Goal: Task Accomplishment & Management: Use online tool/utility

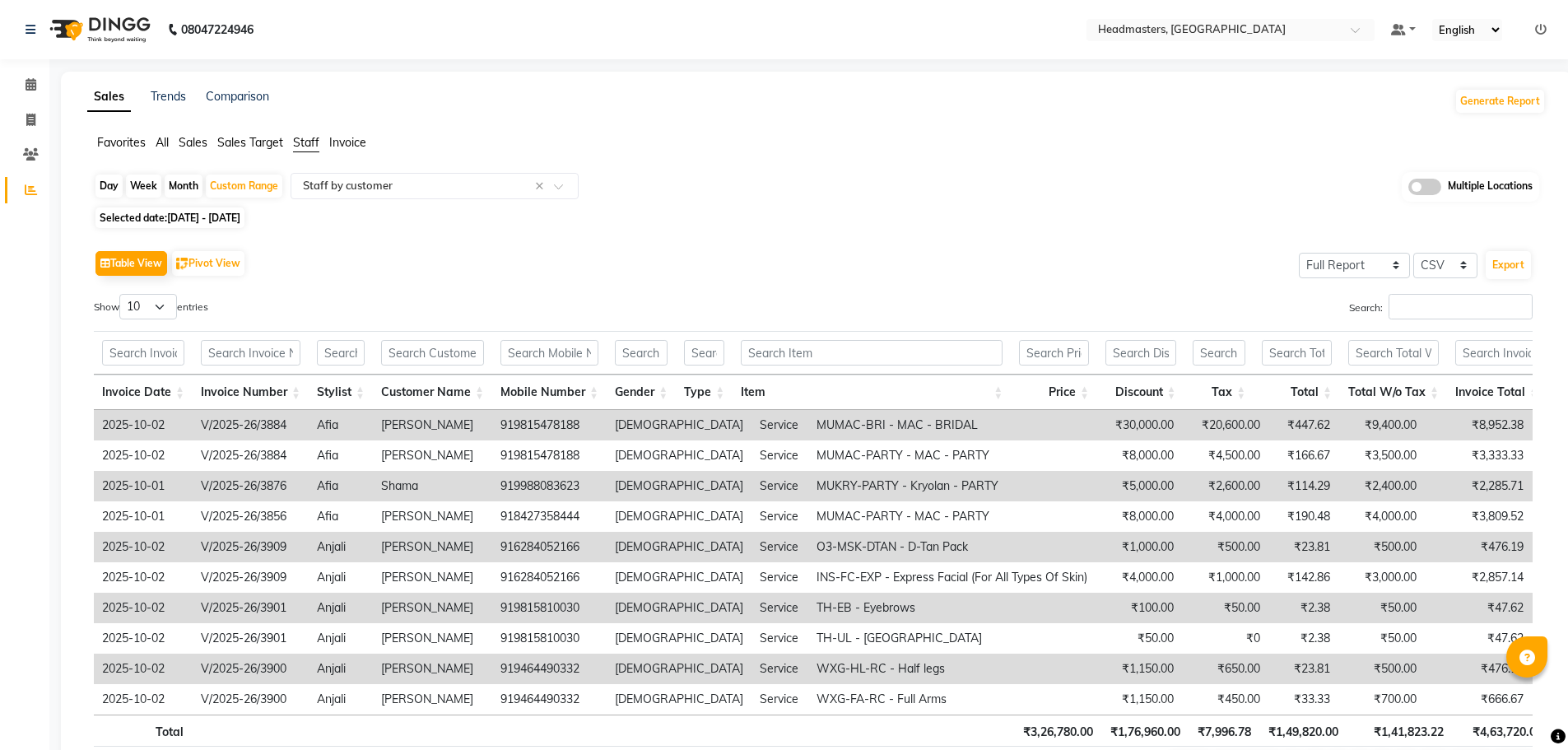
select select "full_report"
select select "csv"
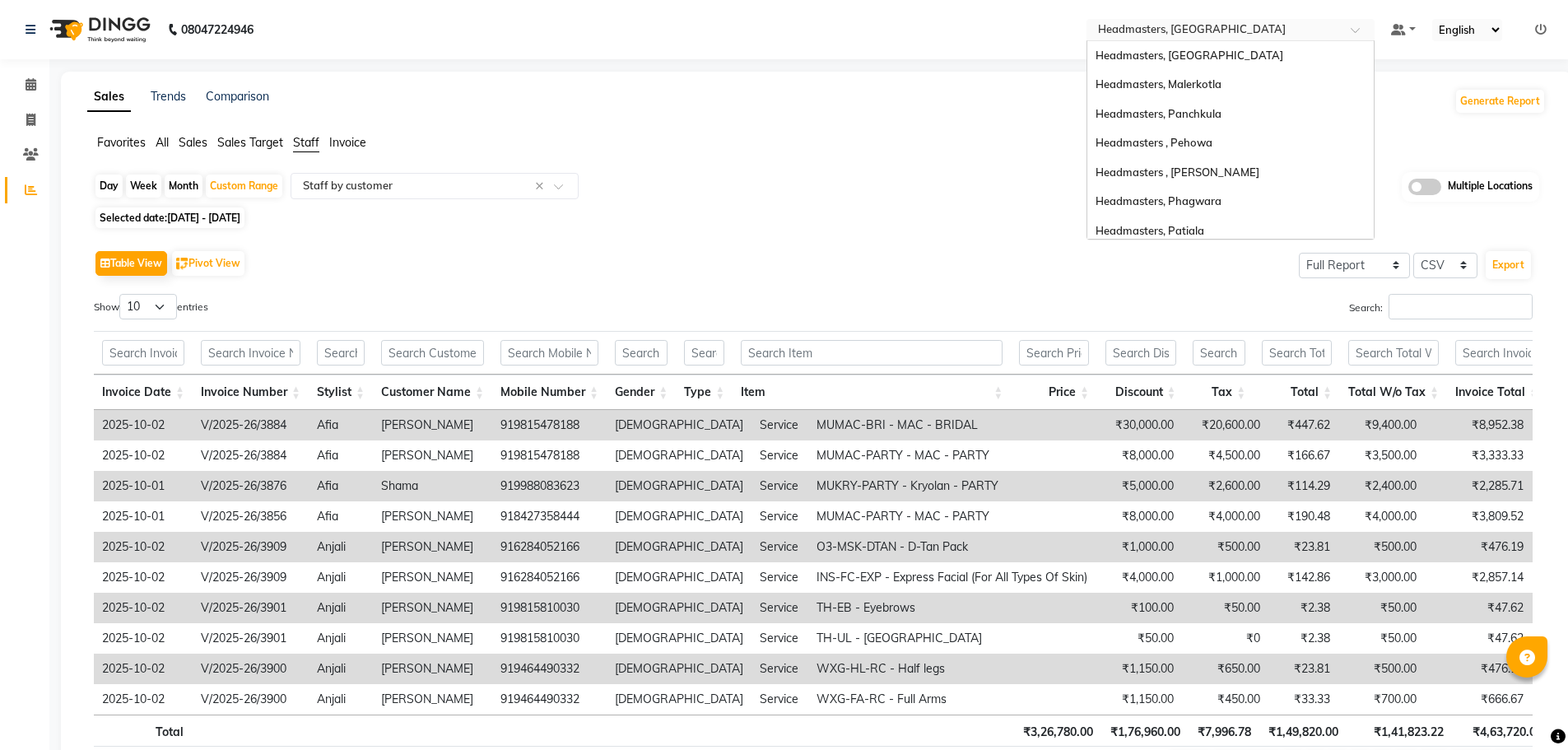
click at [1356, 32] on span at bounding box center [1361, 34] width 21 height 16
click at [1233, 142] on div "Headmasters , Pehowa" at bounding box center [1230, 143] width 286 height 30
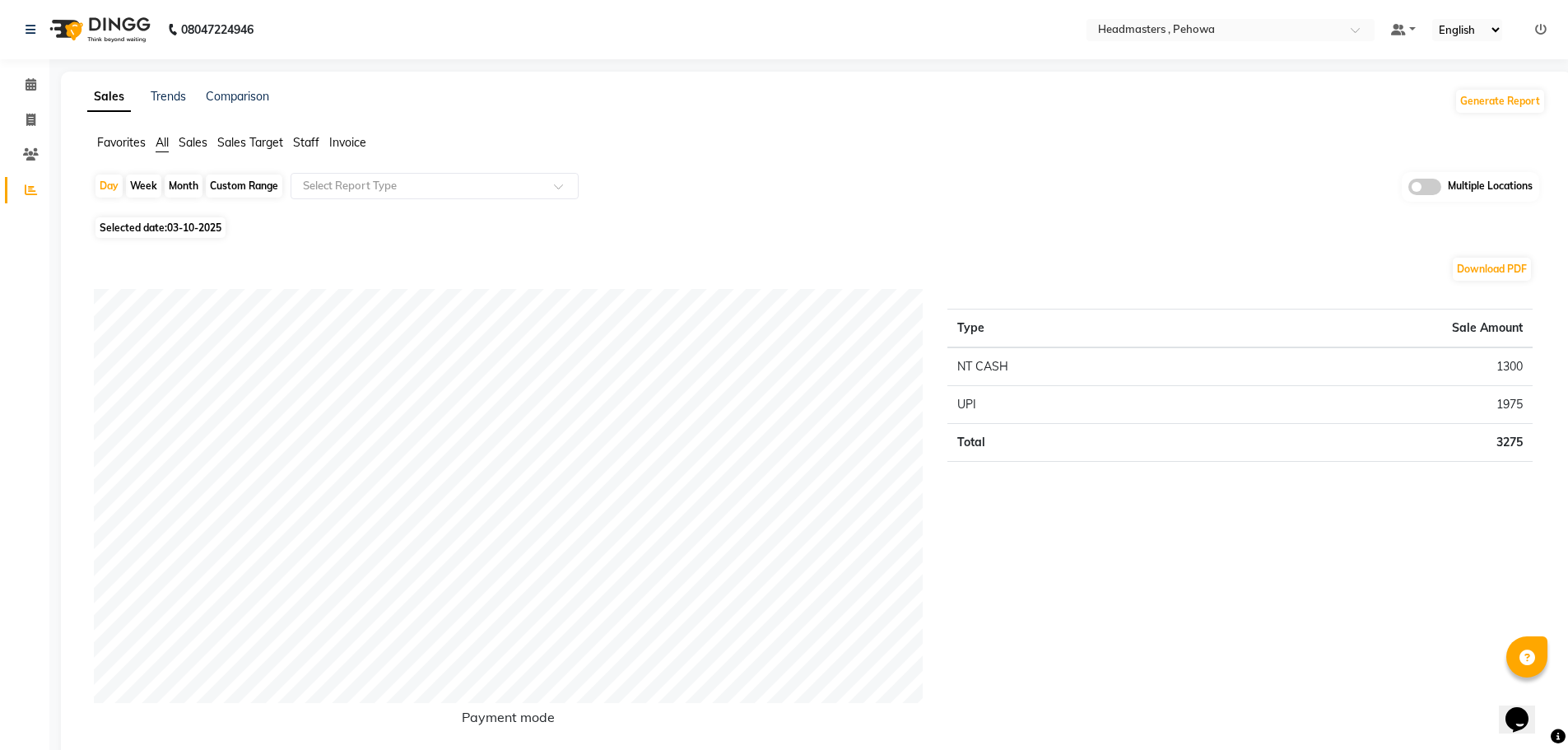
click at [310, 142] on span "Staff" at bounding box center [306, 142] width 27 height 15
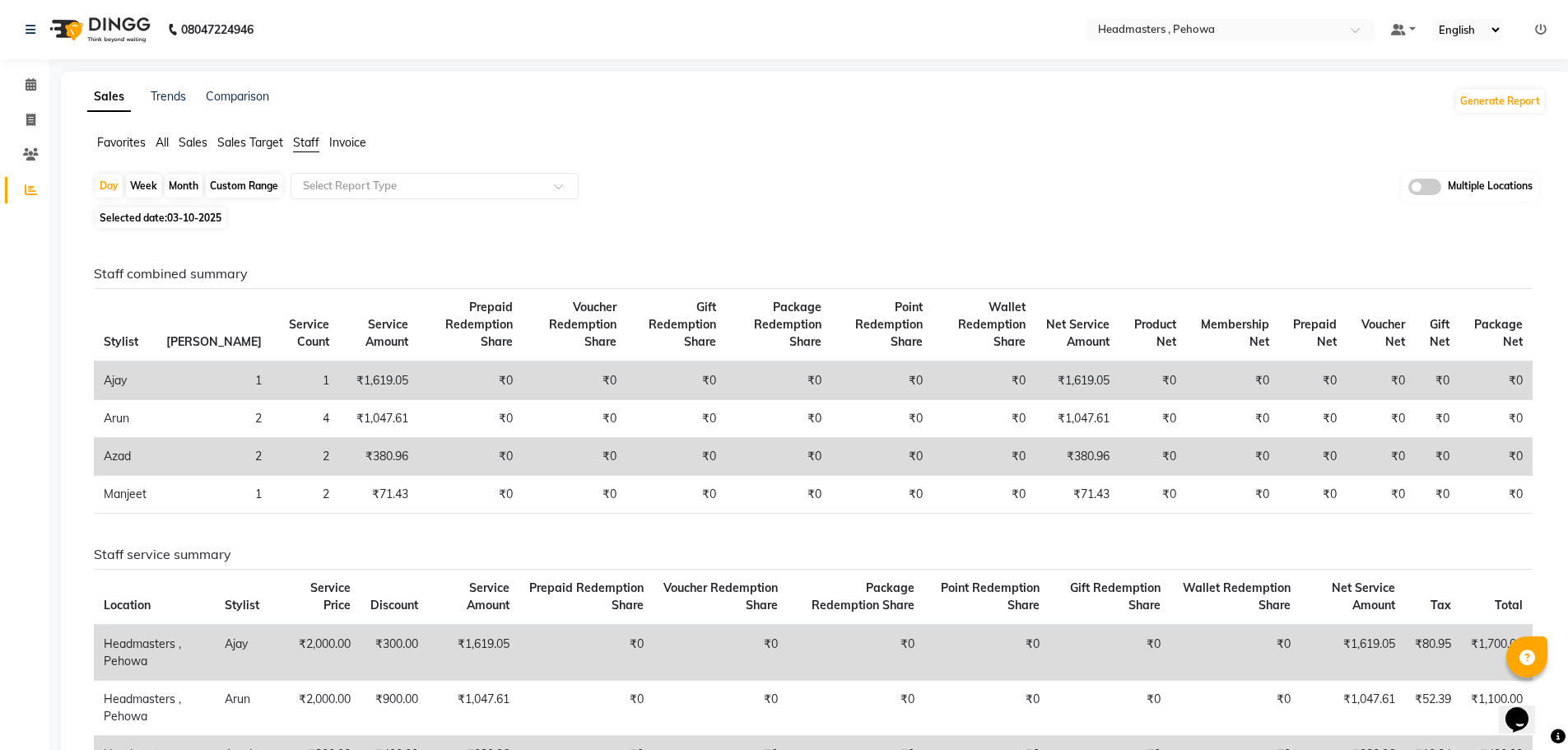
click at [251, 187] on div "Custom Range" at bounding box center [245, 186] width 77 height 23
select select "10"
select select "2025"
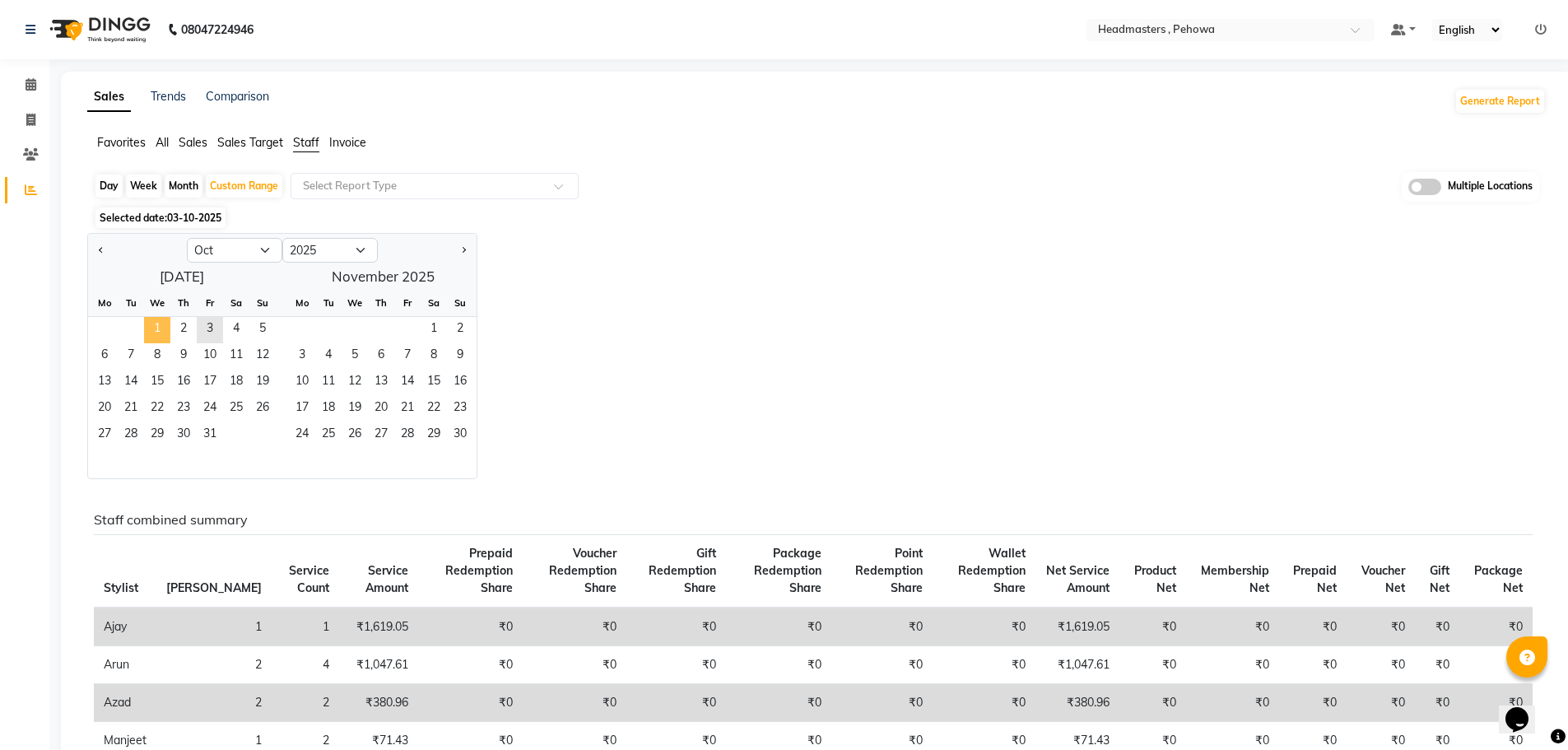
click at [158, 323] on span "1" at bounding box center [156, 330] width 27 height 27
click at [183, 327] on span "2" at bounding box center [183, 330] width 27 height 27
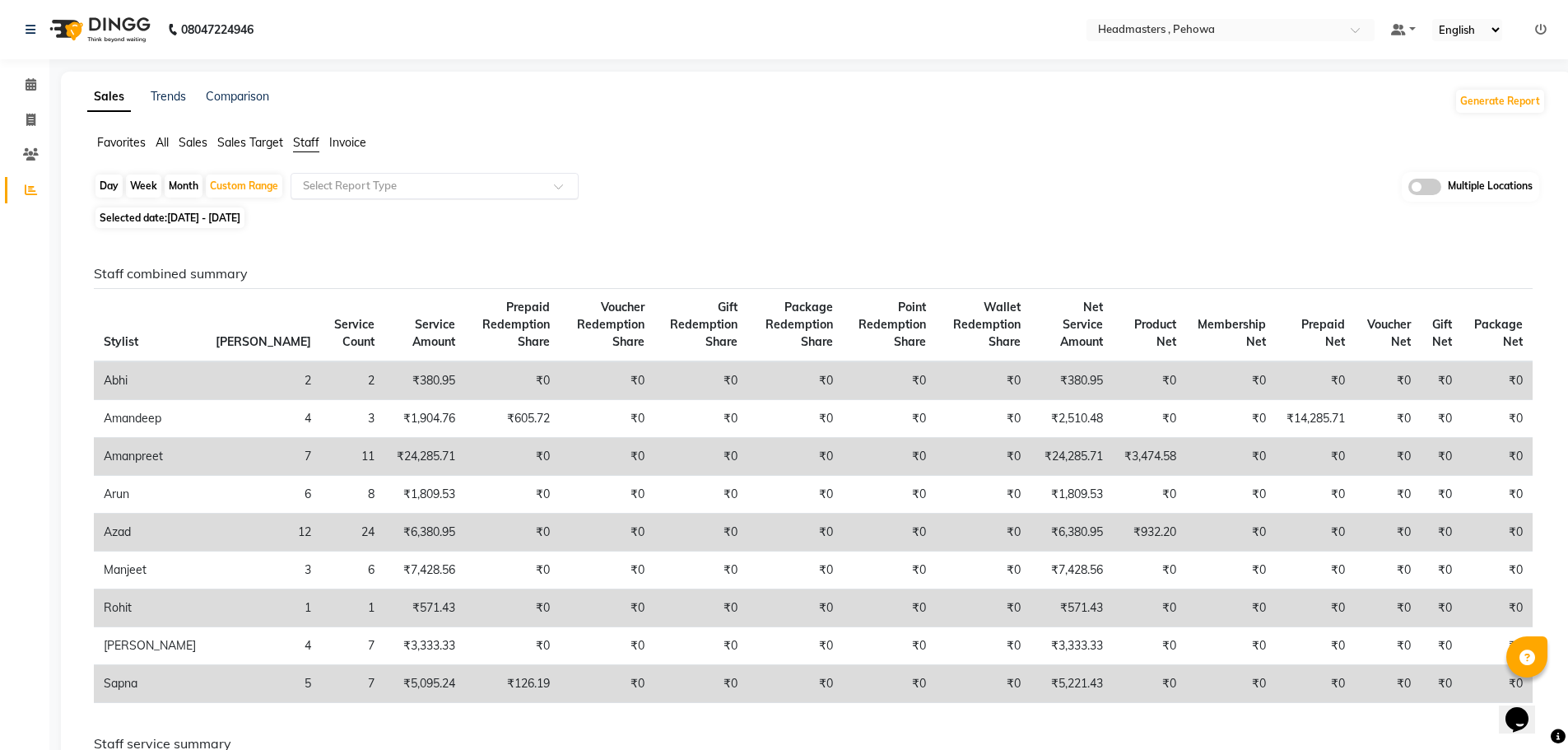
click at [556, 187] on span at bounding box center [564, 191] width 21 height 16
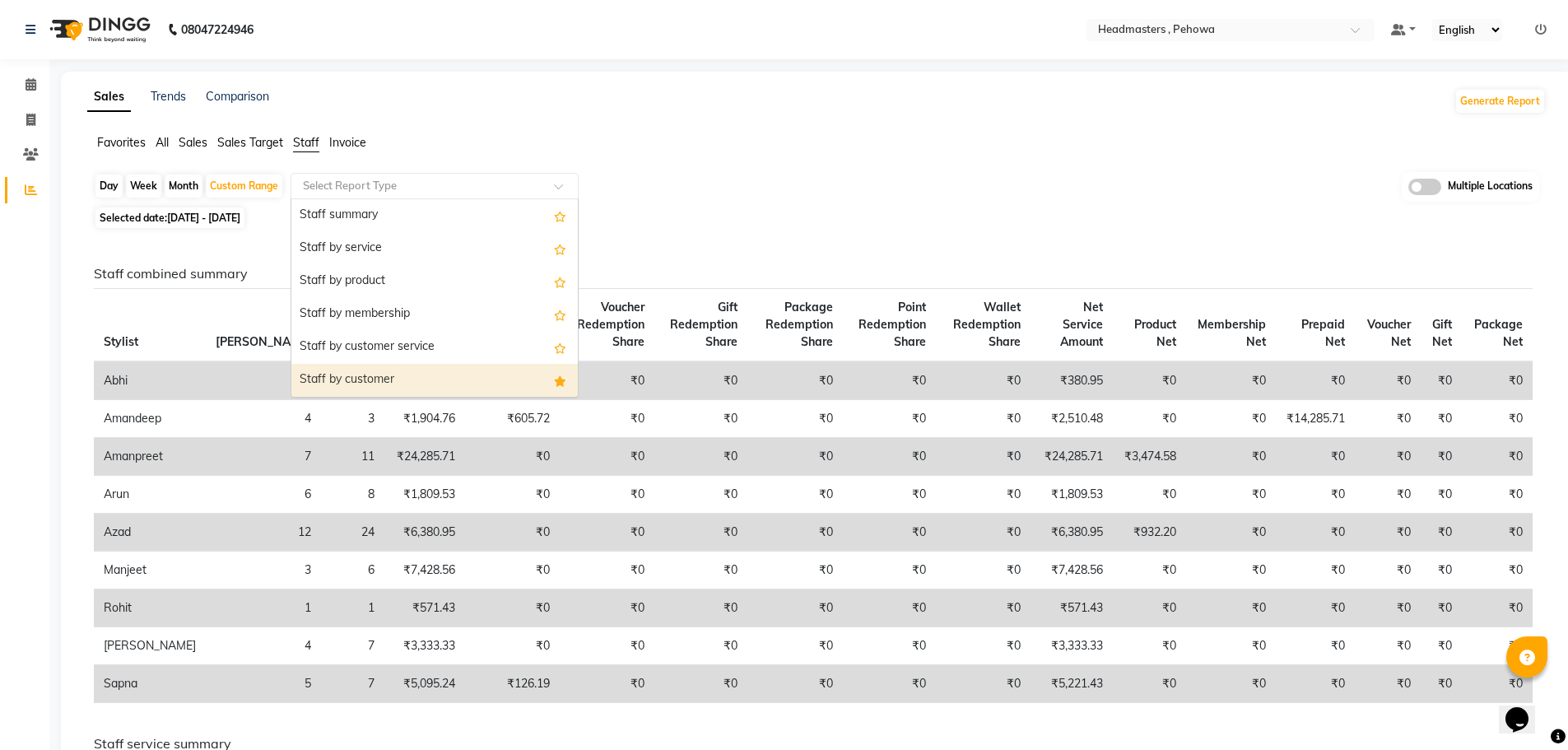
click at [486, 375] on div "Staff by customer" at bounding box center [434, 381] width 286 height 33
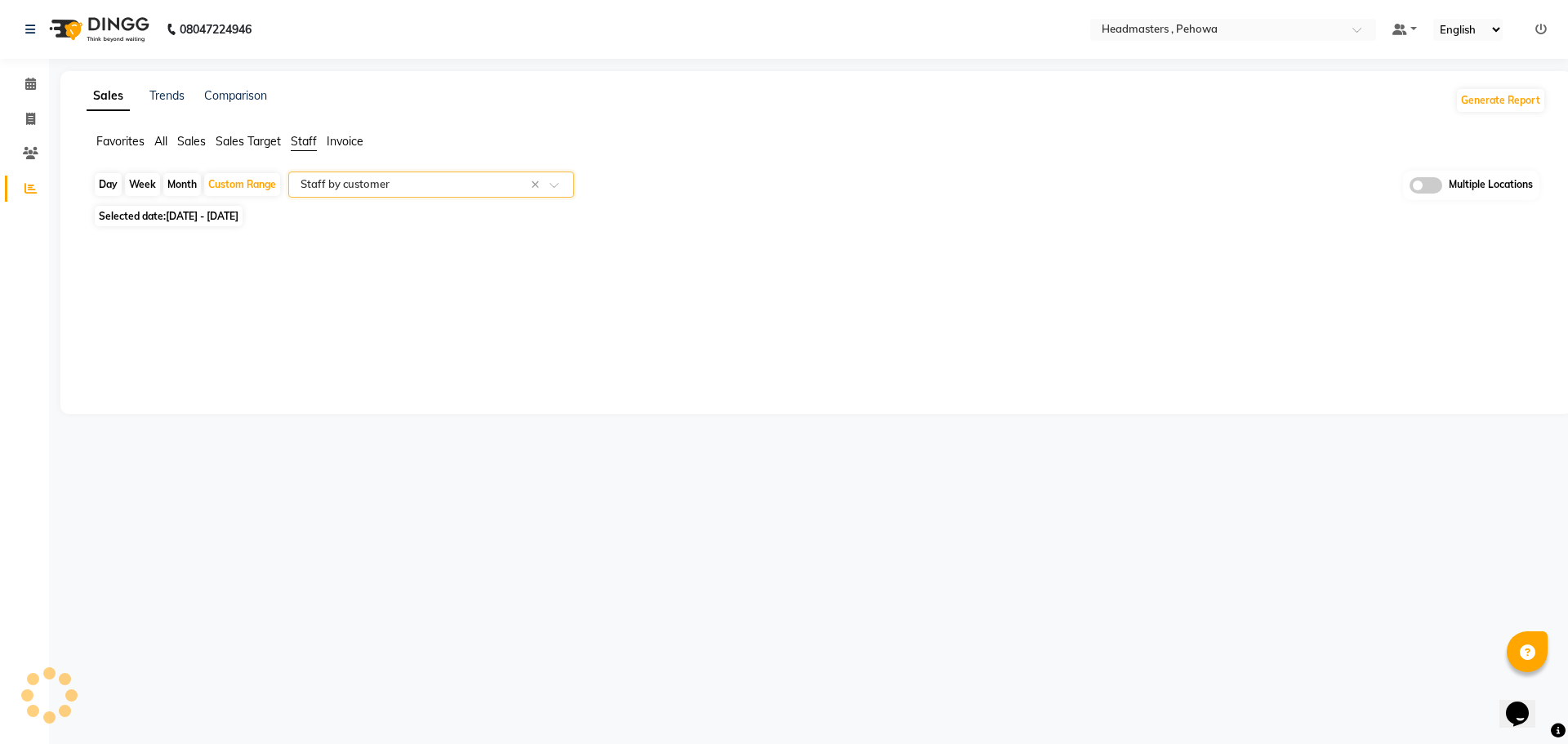
select select "full_report"
select select "csv"
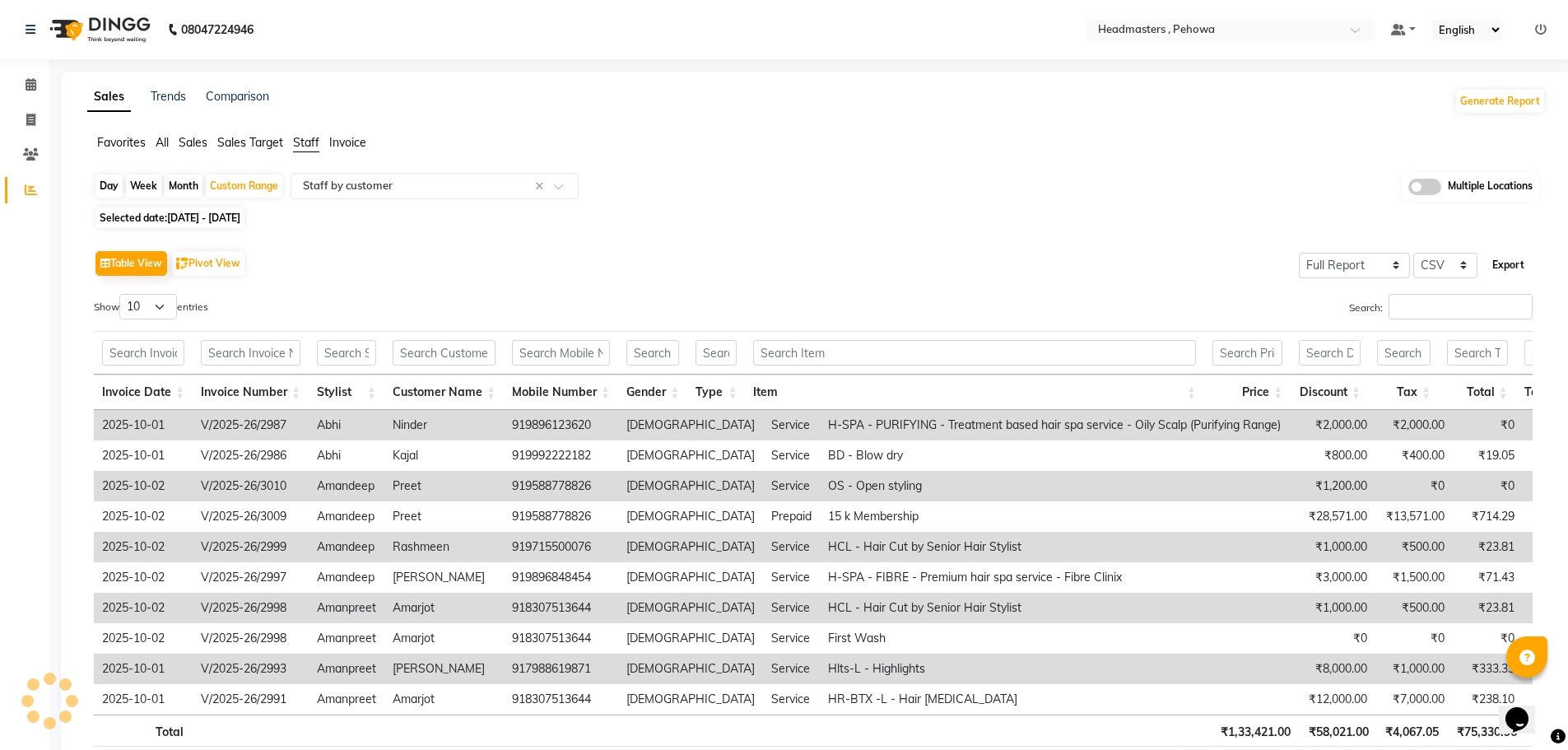
click at [1505, 263] on button "Export" at bounding box center [1508, 265] width 45 height 28
click at [41, 149] on span at bounding box center [31, 155] width 29 height 19
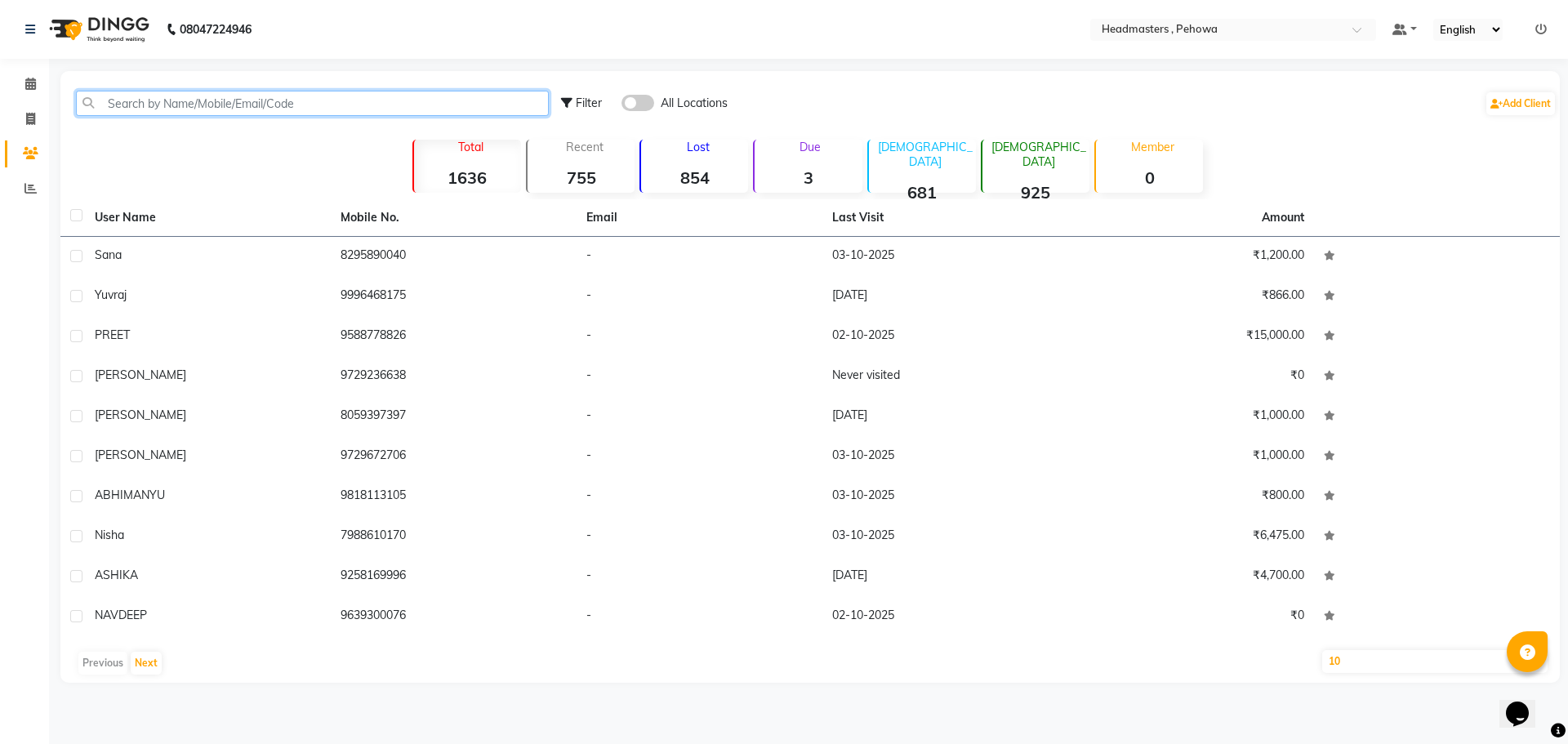
click at [326, 108] on input "text" at bounding box center [312, 103] width 472 height 25
paste input "919115992038"
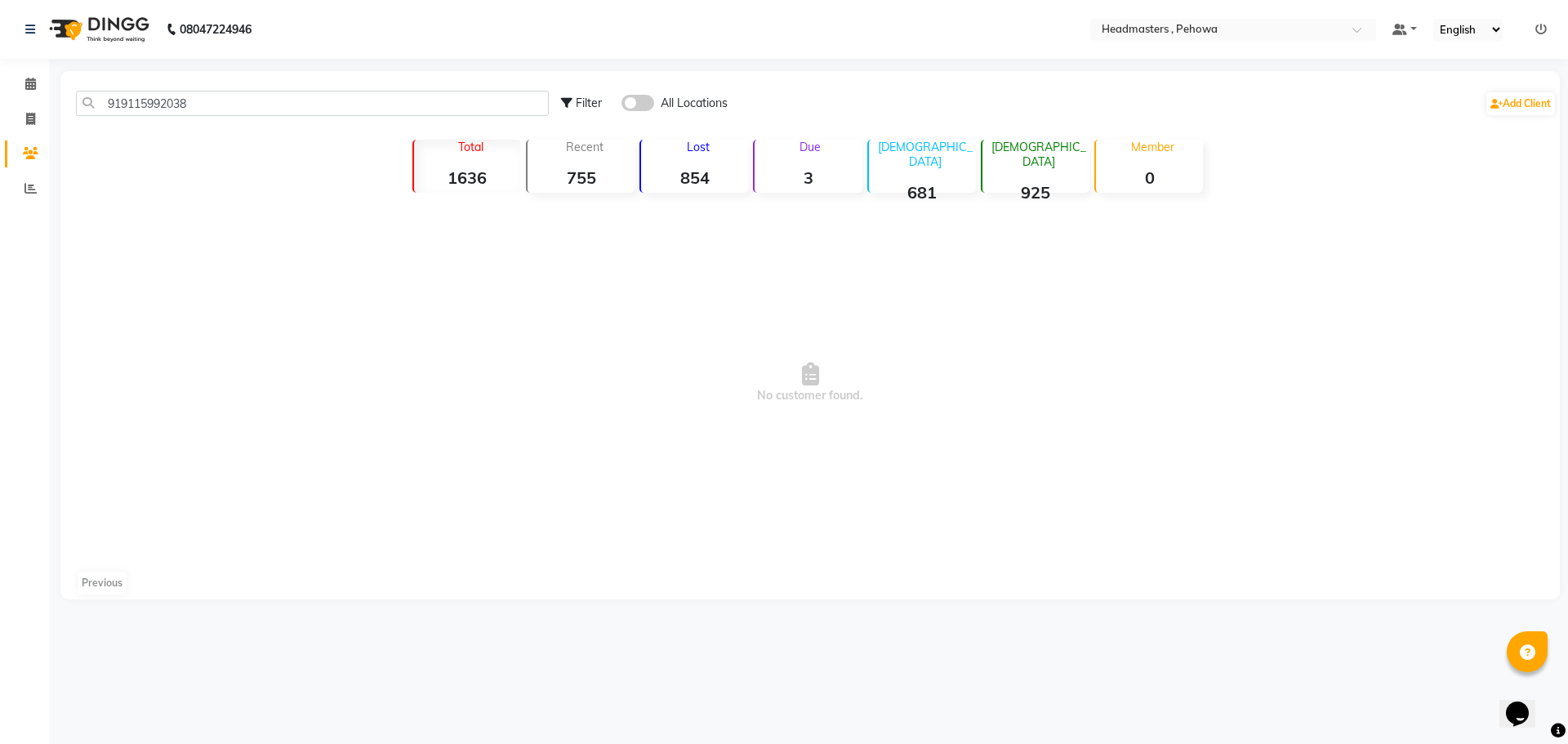
click at [305, 247] on span "No customer found." at bounding box center [810, 383] width 1499 height 367
click at [245, 101] on input "919115992038" at bounding box center [312, 103] width 472 height 25
type input "9"
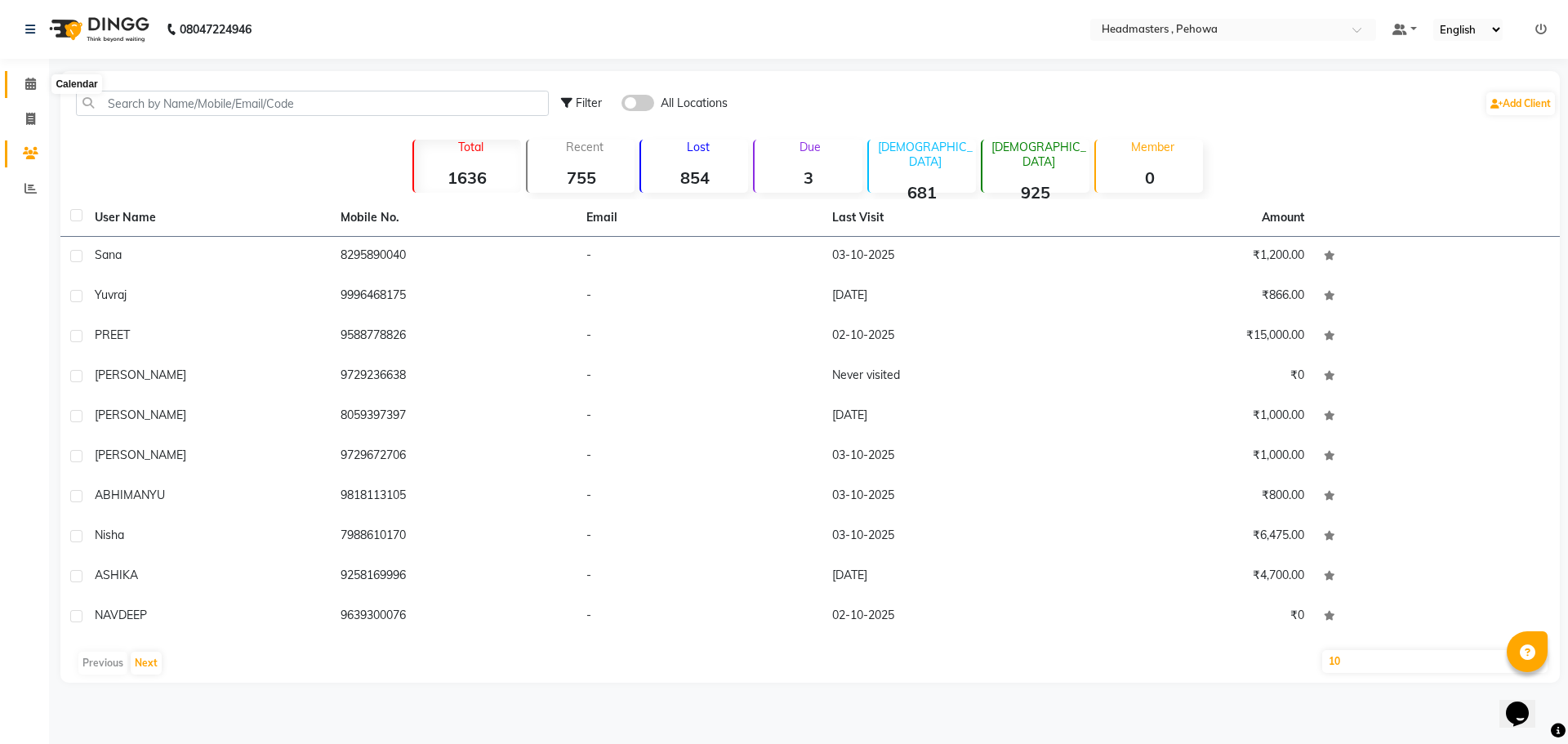
click at [35, 81] on icon at bounding box center [31, 83] width 11 height 12
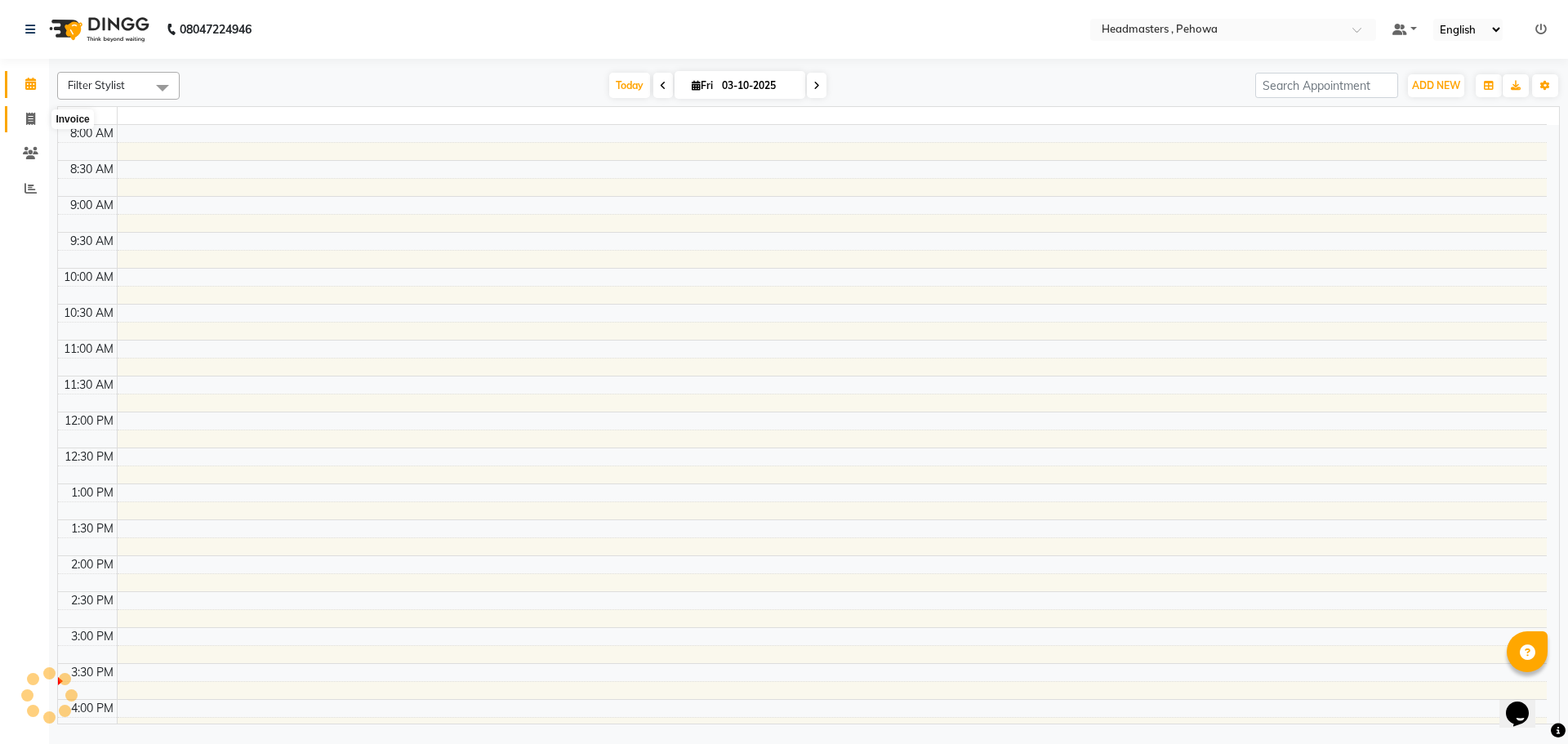
click at [31, 119] on icon at bounding box center [31, 119] width 9 height 12
select select "service"
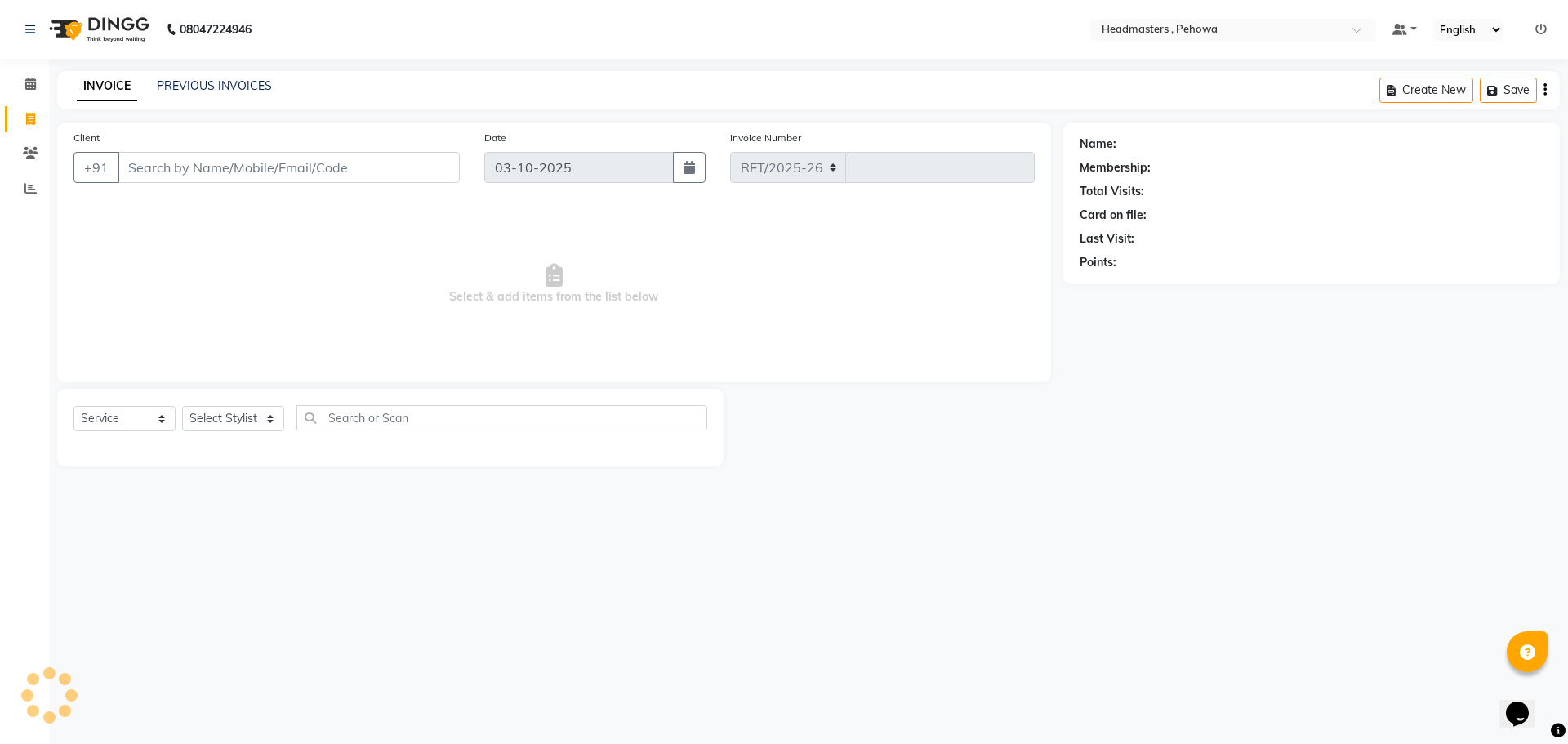
select select "7727"
type input "3015"
click at [170, 167] on input "Client" at bounding box center [288, 167] width 342 height 31
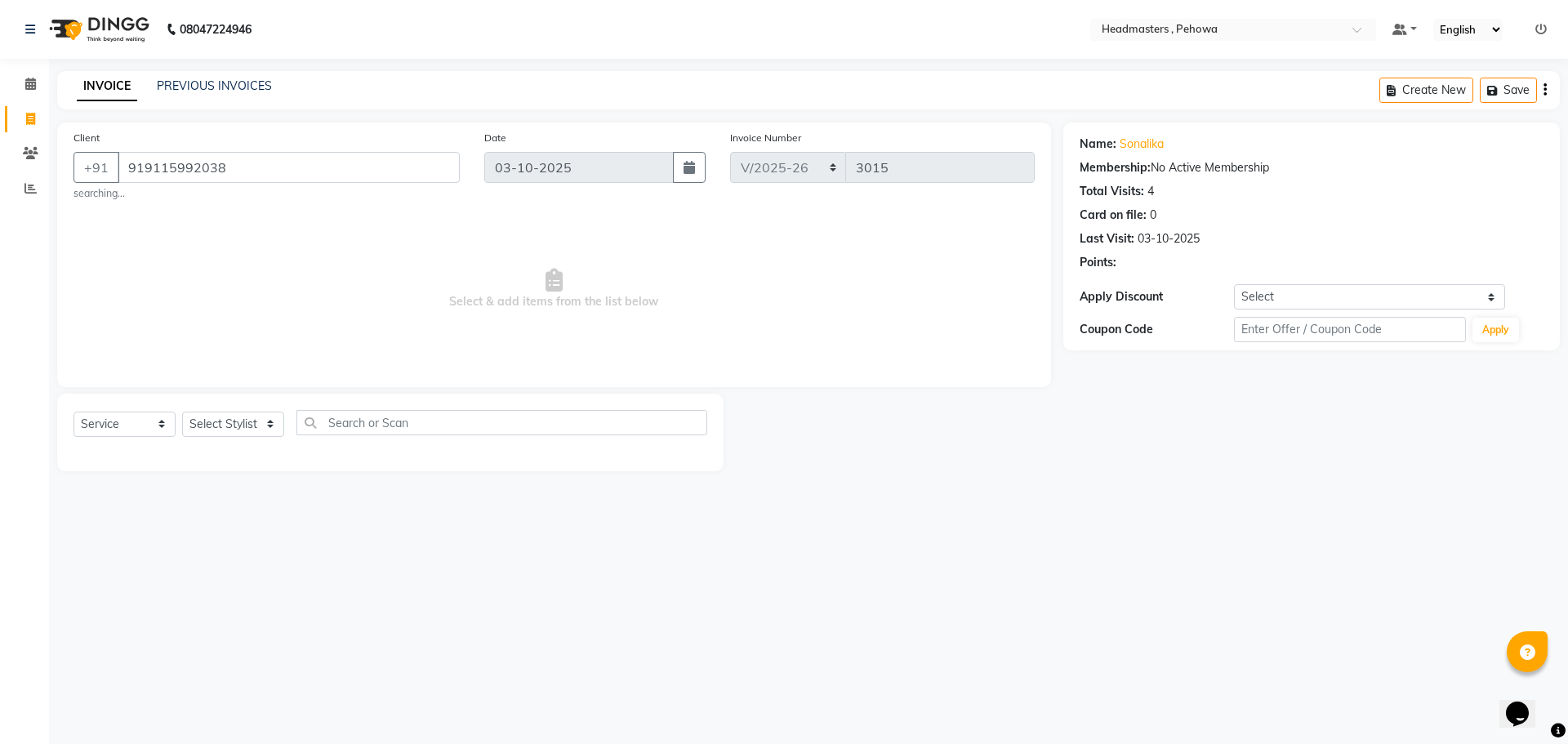
click at [843, 401] on div at bounding box center [893, 432] width 340 height 77
click at [253, 167] on input "919115992038" at bounding box center [288, 167] width 342 height 31
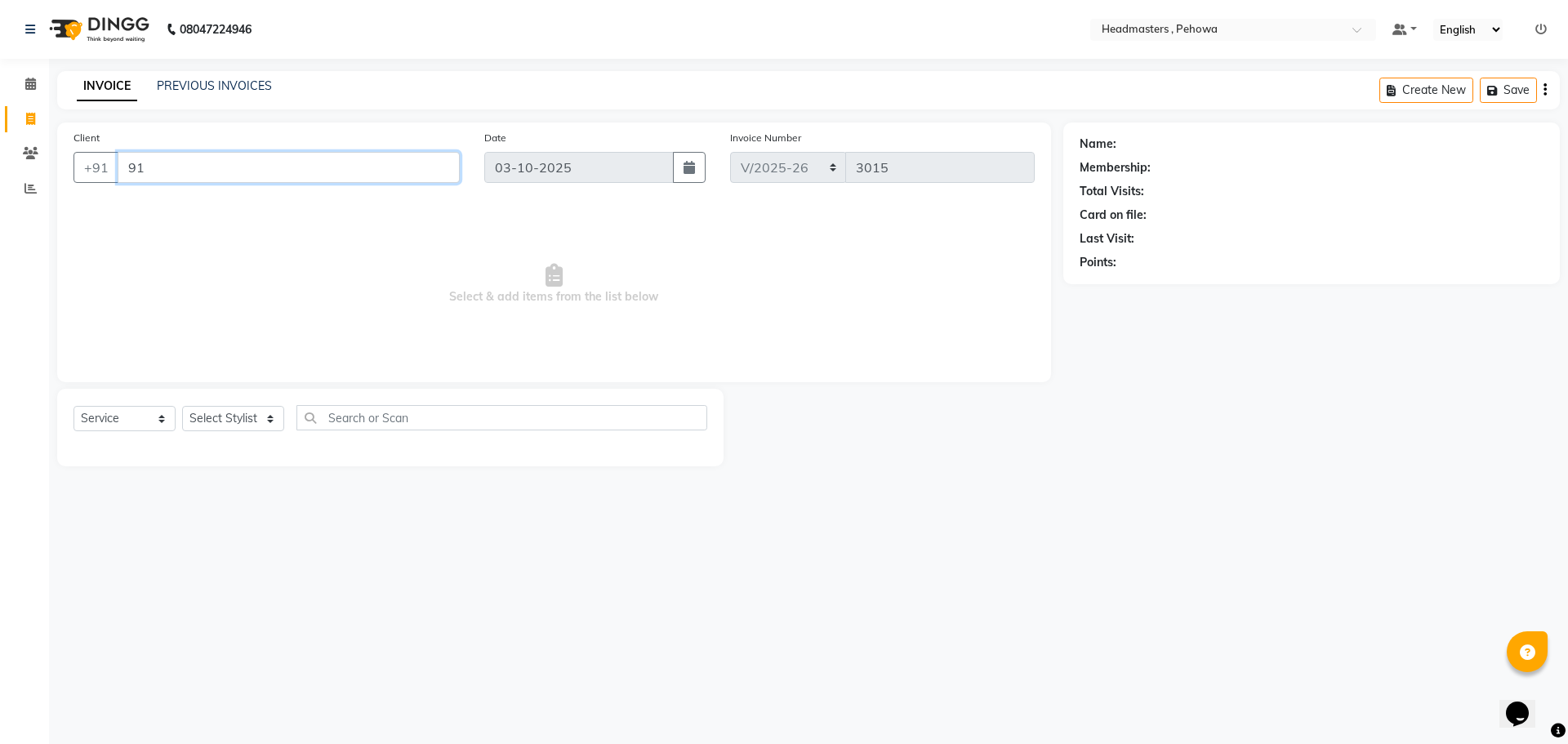
type input "9"
click at [1359, 26] on span at bounding box center [1362, 34] width 20 height 16
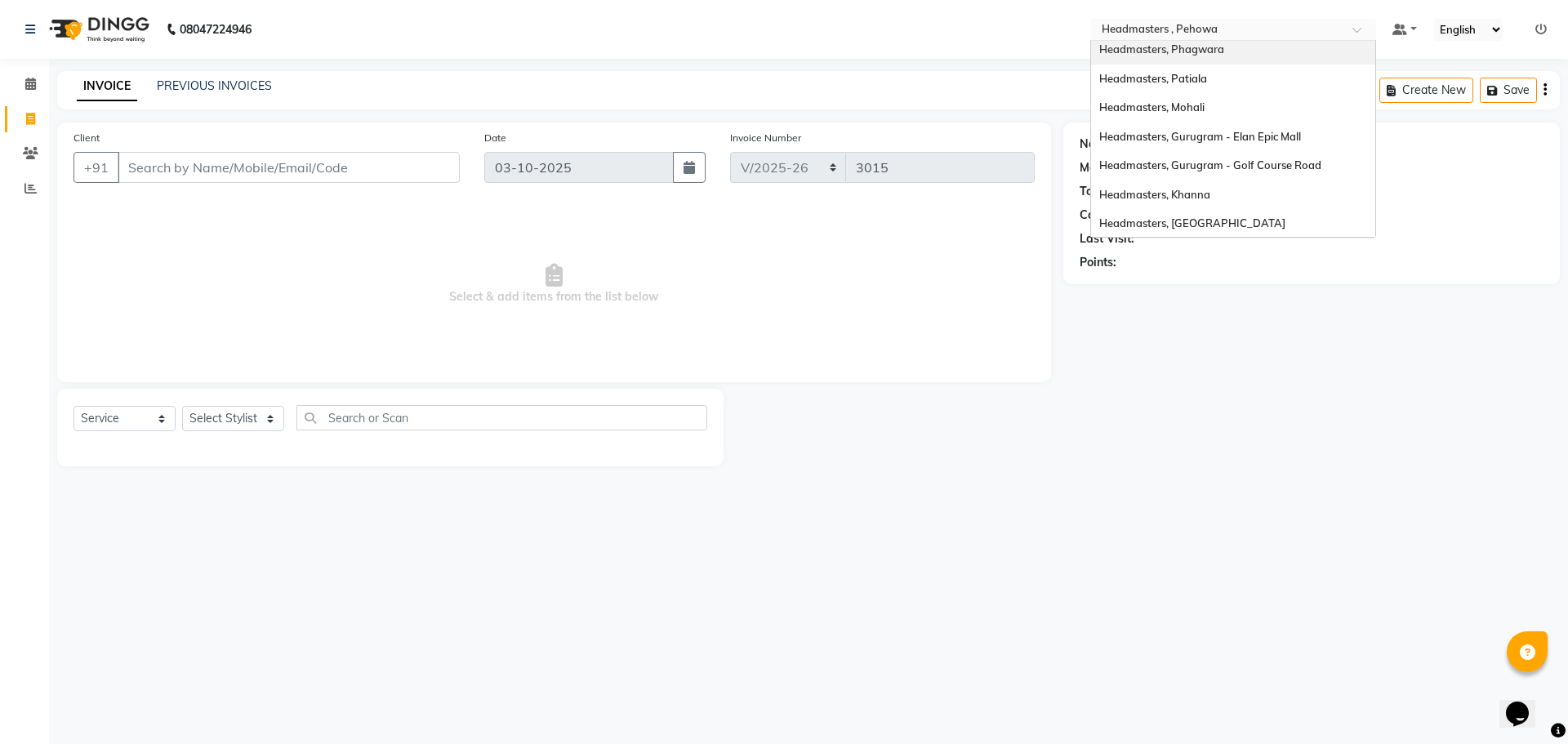
scroll to position [210, 0]
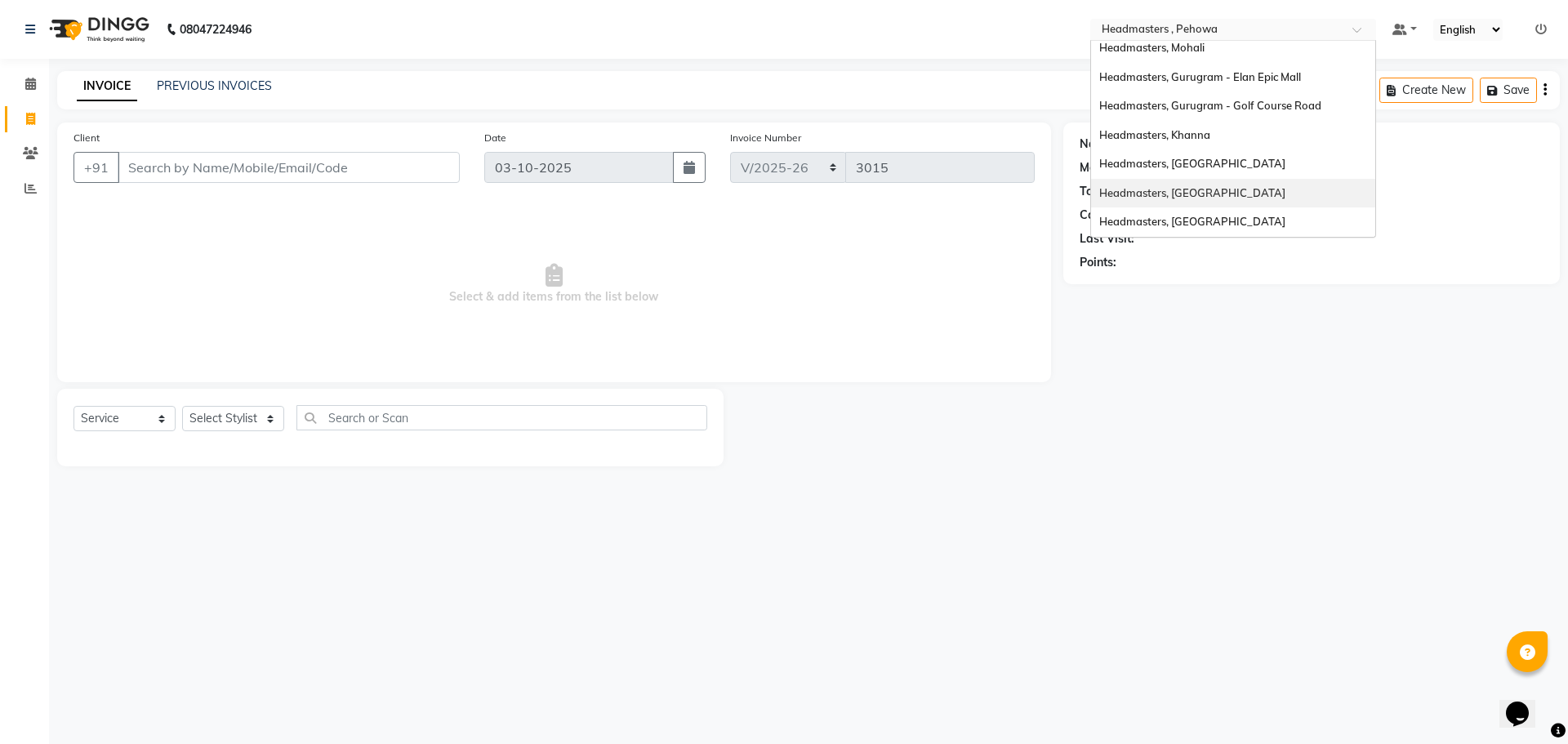
click at [1212, 187] on div "Headmasters, Batala" at bounding box center [1232, 193] width 284 height 30
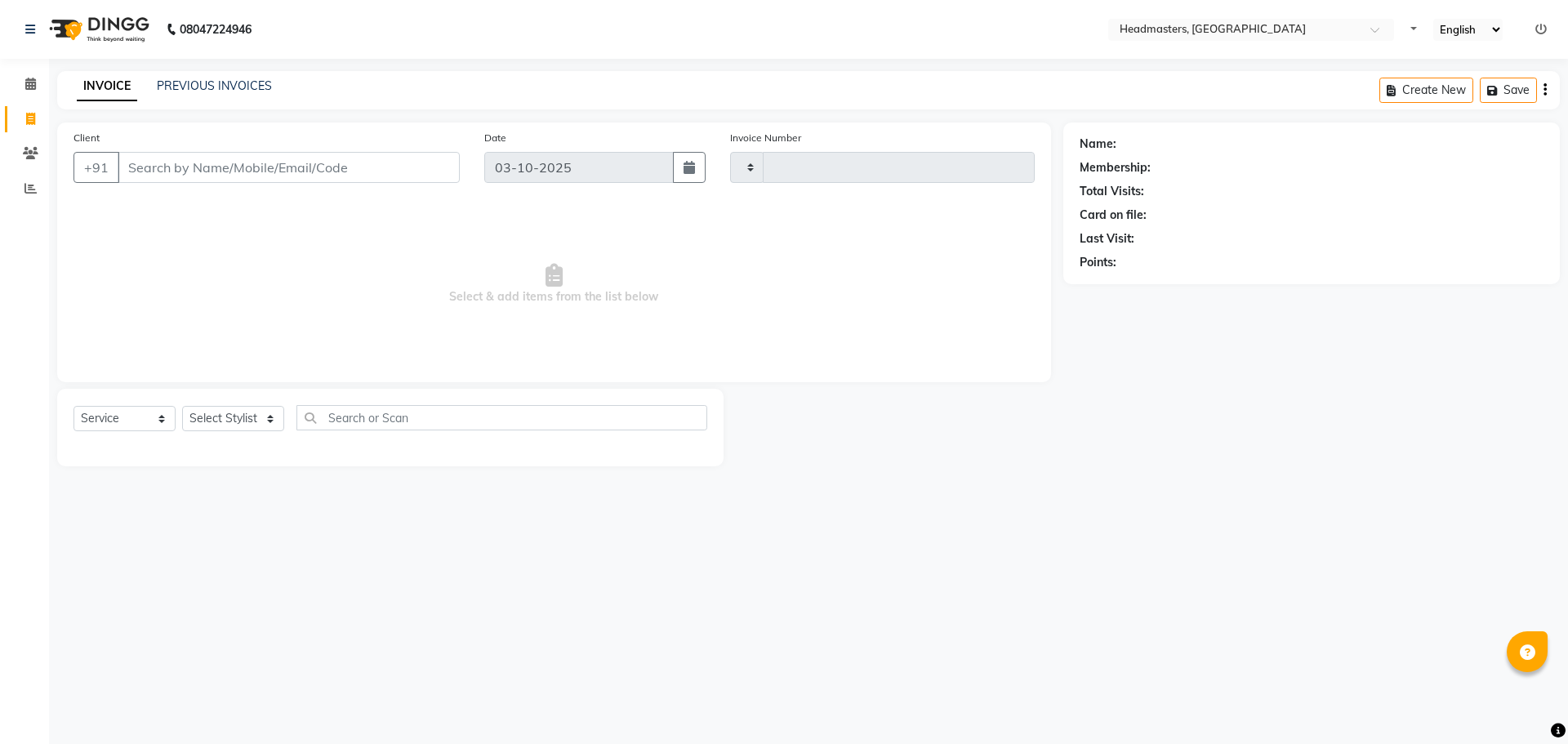
select select "service"
type input "3926"
select select "7136"
click at [148, 165] on input "Client" at bounding box center [288, 167] width 342 height 31
click at [963, 444] on div at bounding box center [893, 427] width 340 height 77
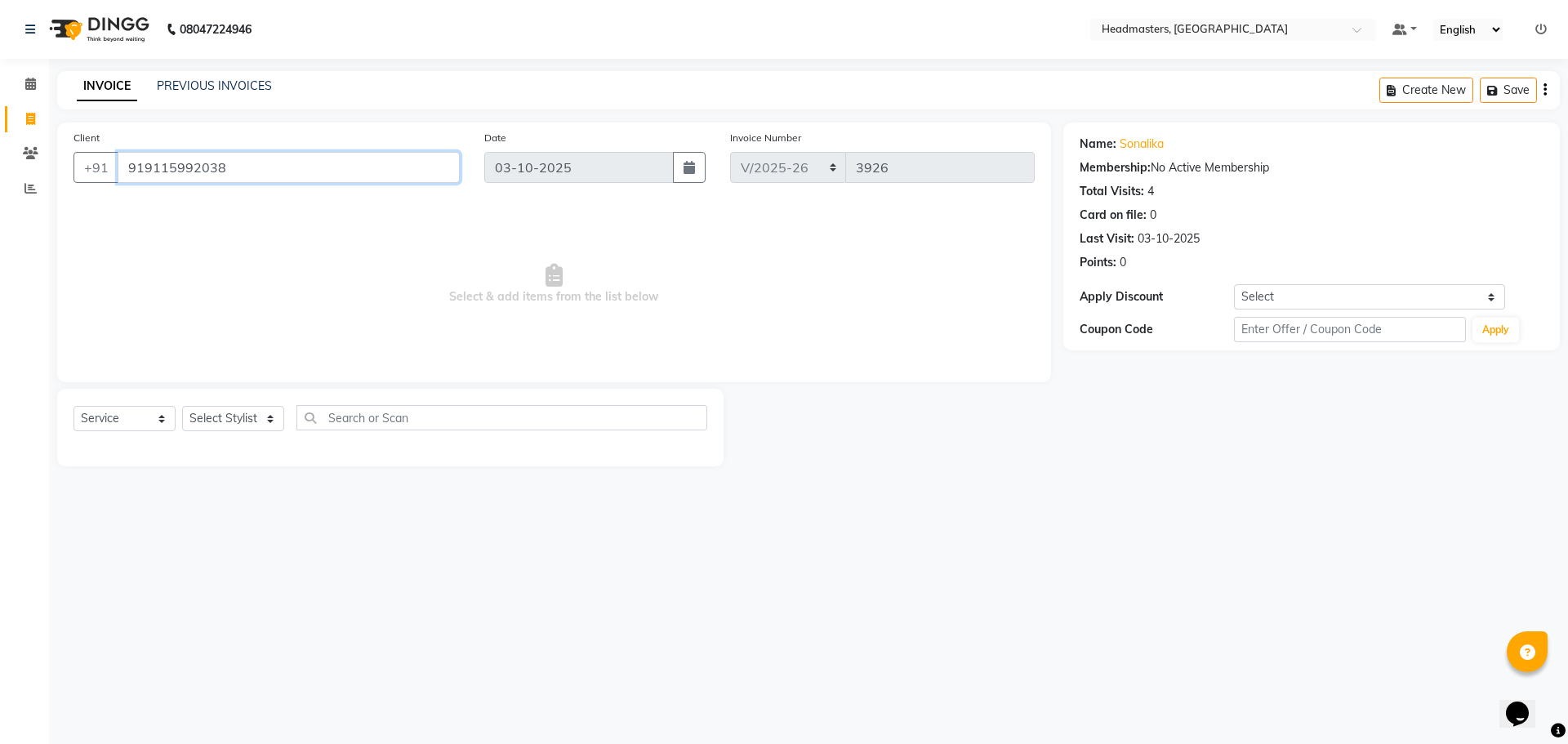
click at [236, 169] on input "919115992038" at bounding box center [288, 167] width 342 height 31
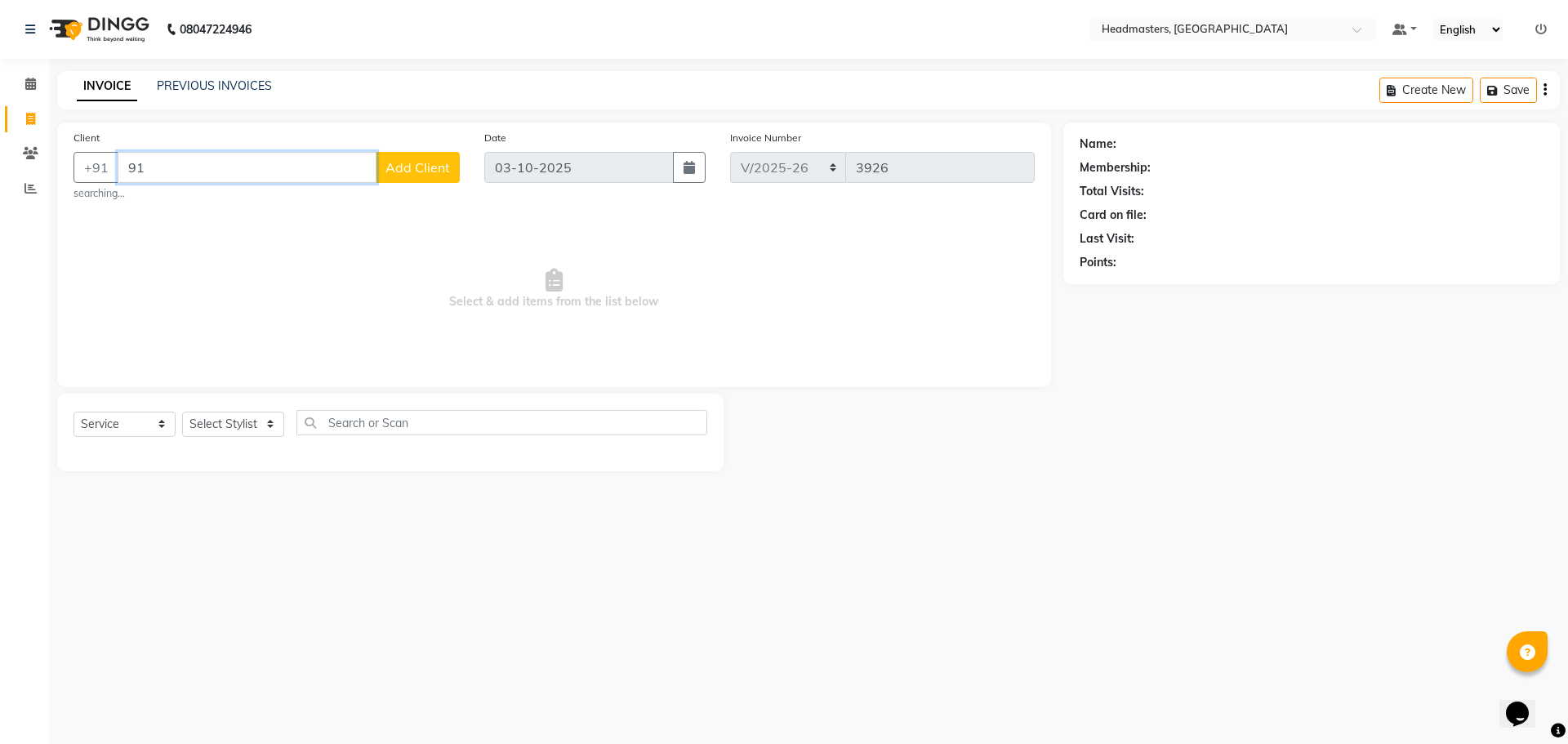
type input "9"
click at [689, 166] on icon "button" at bounding box center [689, 167] width 11 height 13
select select "10"
select select "2025"
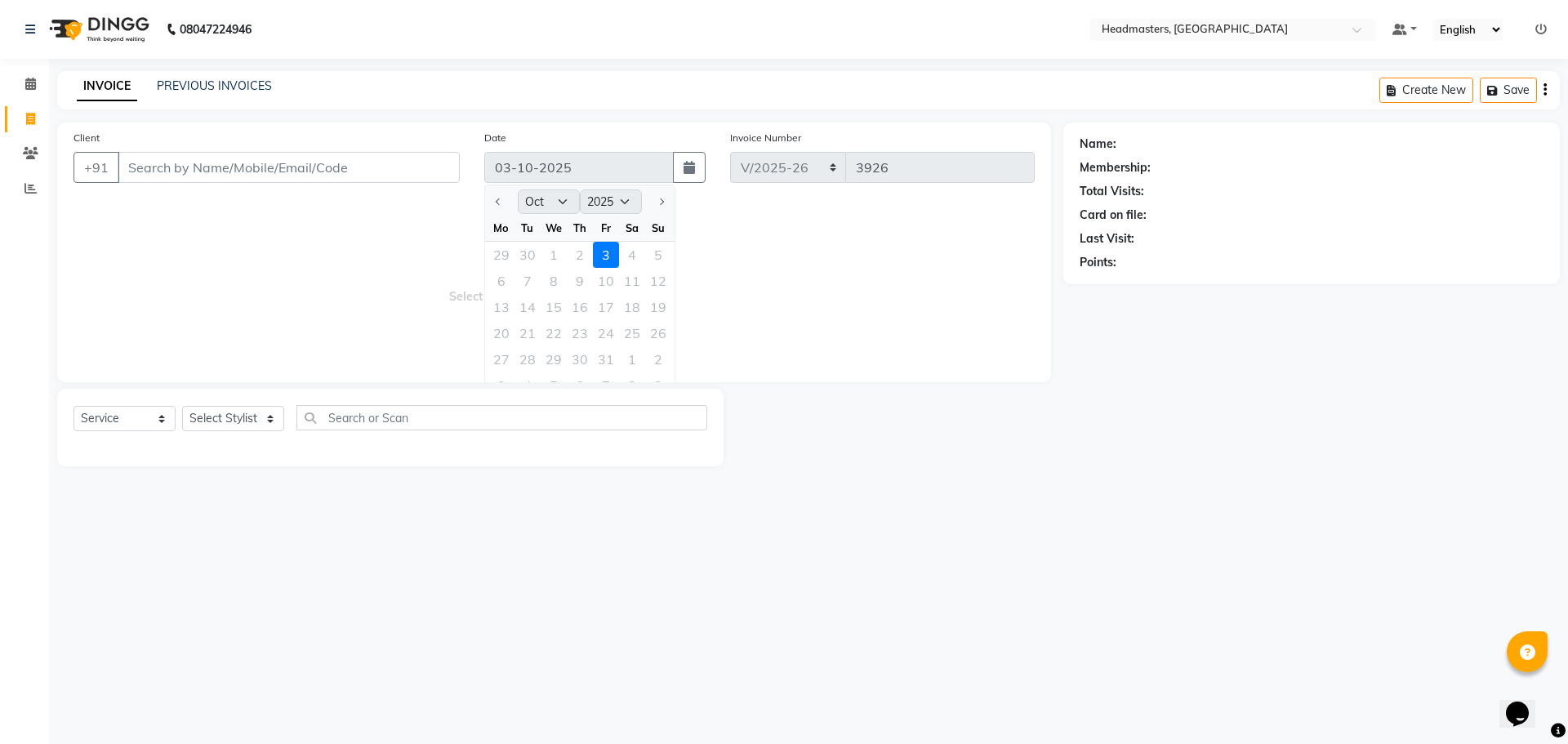
click at [579, 254] on div "29 30 1 2 3 4 5" at bounding box center [579, 255] width 189 height 26
click at [552, 253] on div "29 30 1 2 3 4 5" at bounding box center [579, 255] width 189 height 26
click at [866, 474] on main "INVOICE PREVIOUS INVOICES Create New Save Client +91 Date 03-10-2025 Jan Feb Ma…" at bounding box center [808, 281] width 1519 height 420
click at [215, 79] on link "PREVIOUS INVOICES" at bounding box center [215, 85] width 115 height 14
click at [235, 88] on link "PREVIOUS INVOICES" at bounding box center [215, 85] width 115 height 14
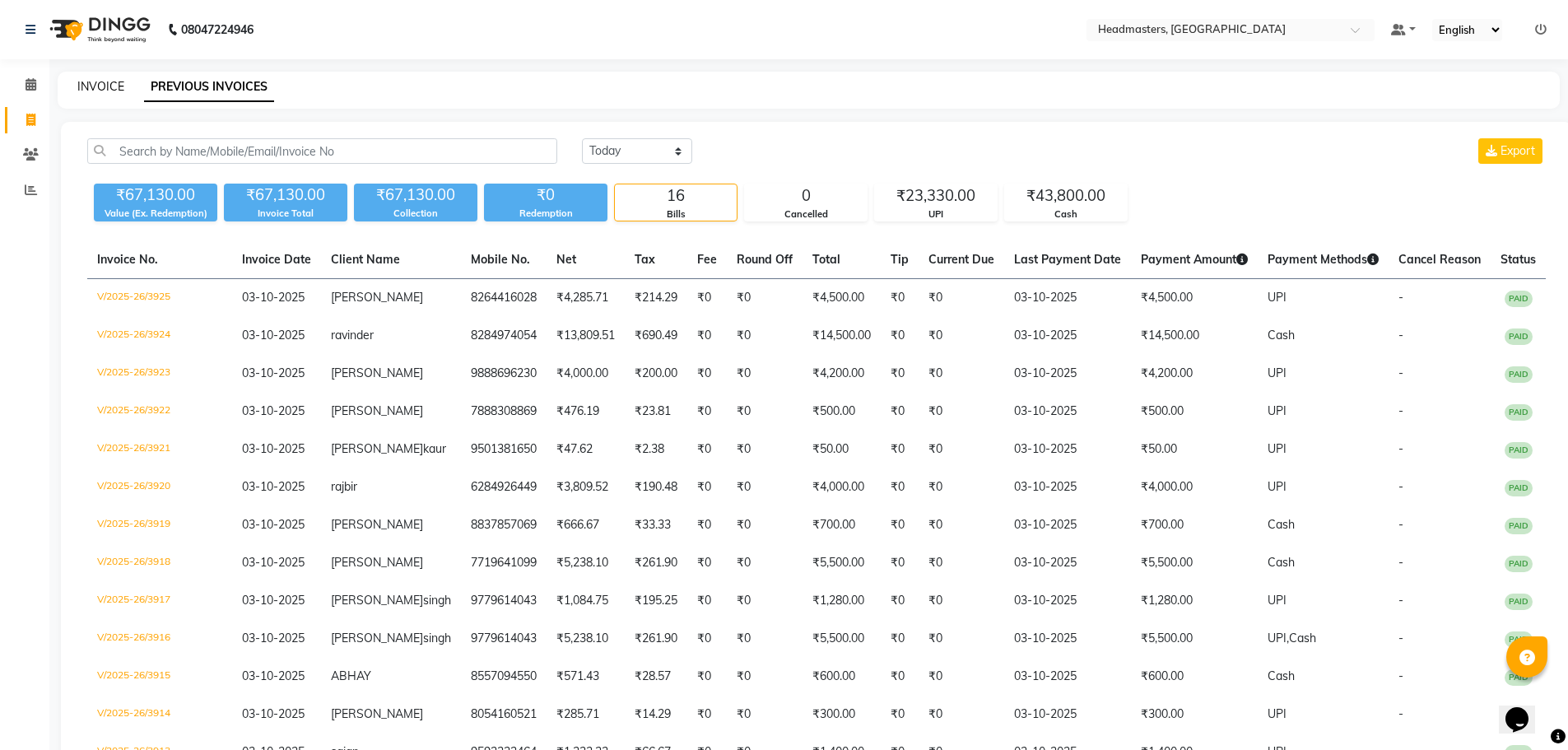
click at [95, 80] on link "INVOICE" at bounding box center [101, 86] width 47 height 15
select select "service"
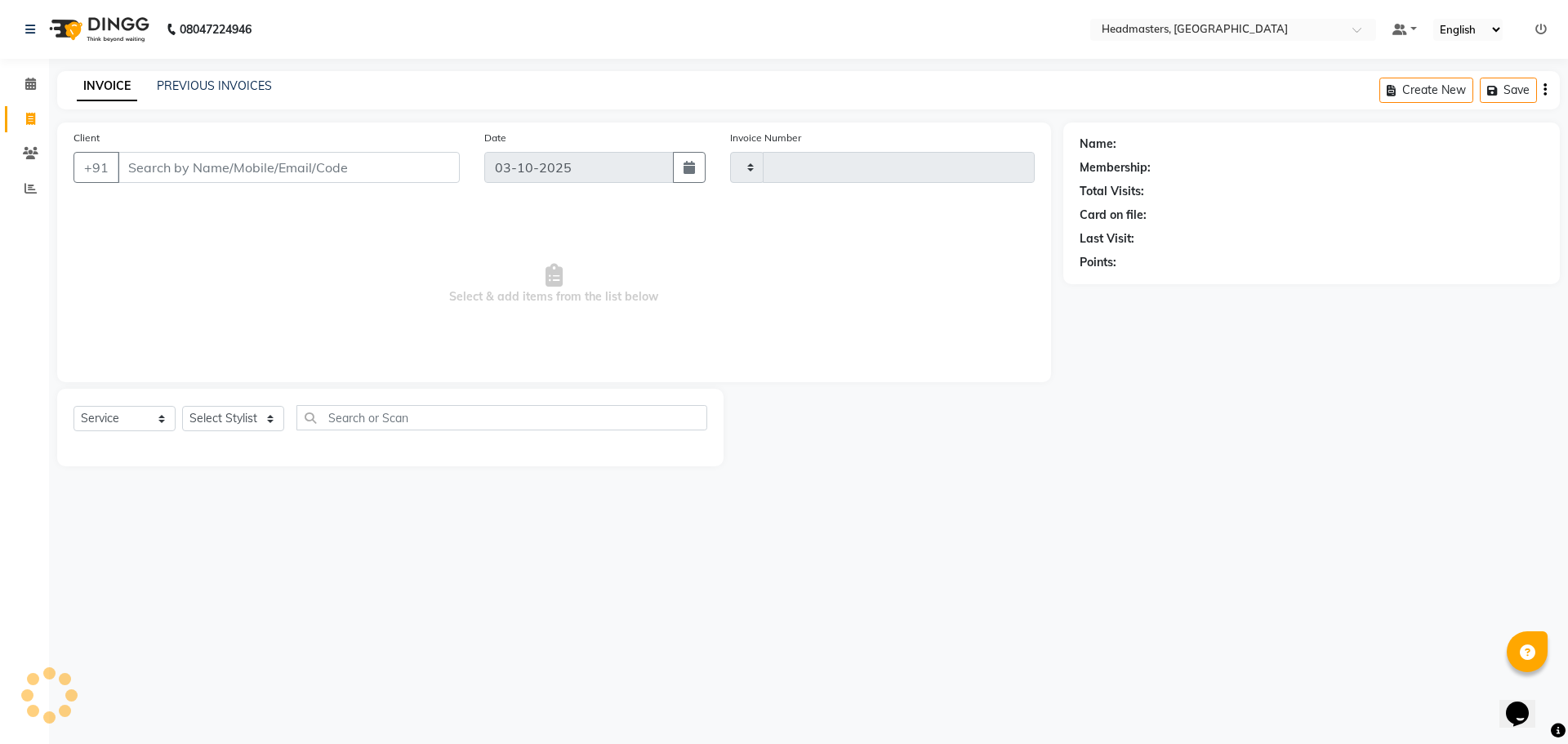
type input "3926"
select select "7136"
click at [182, 176] on input "Client" at bounding box center [288, 167] width 342 height 31
type input "919115992038"
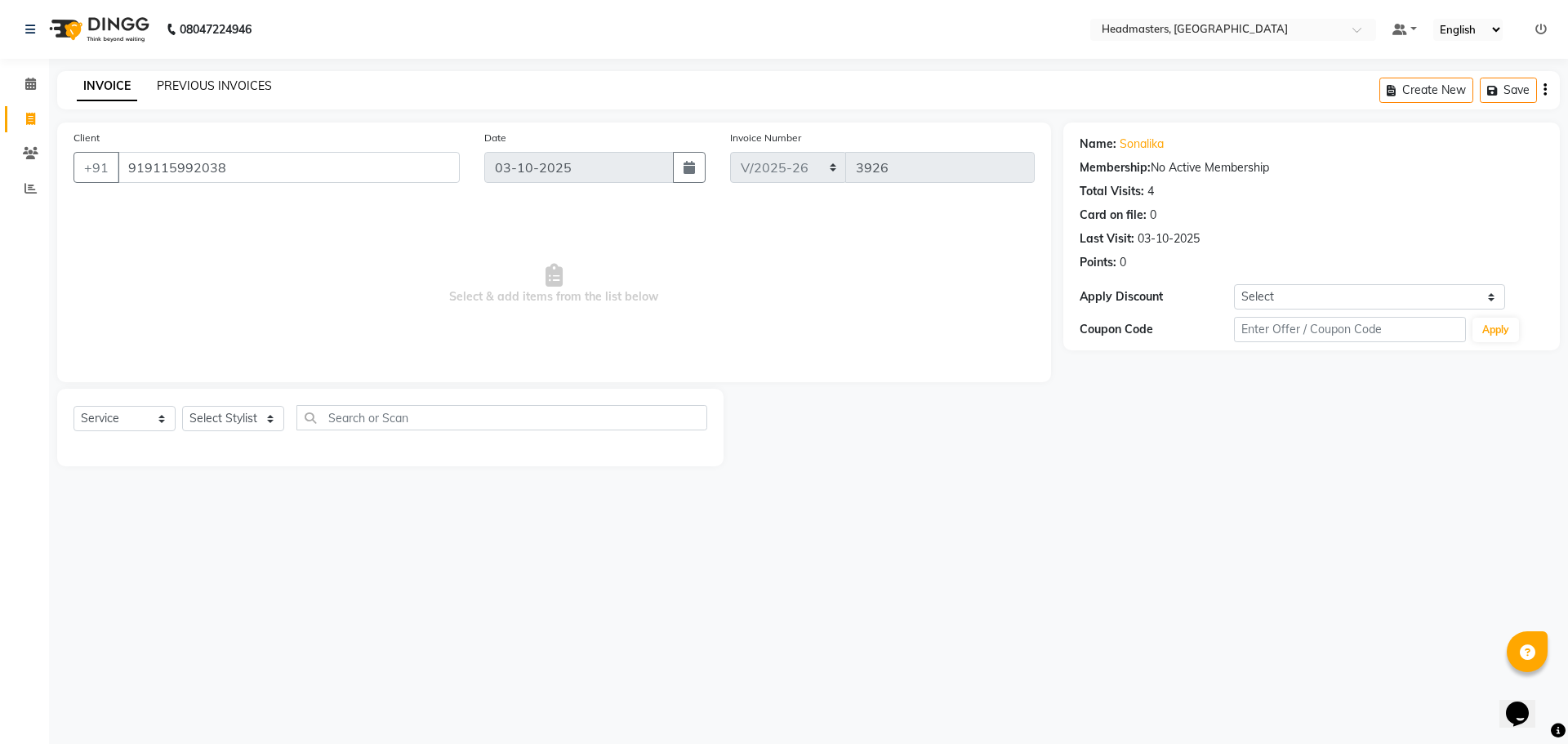
click at [199, 86] on link "PREVIOUS INVOICES" at bounding box center [215, 85] width 115 height 14
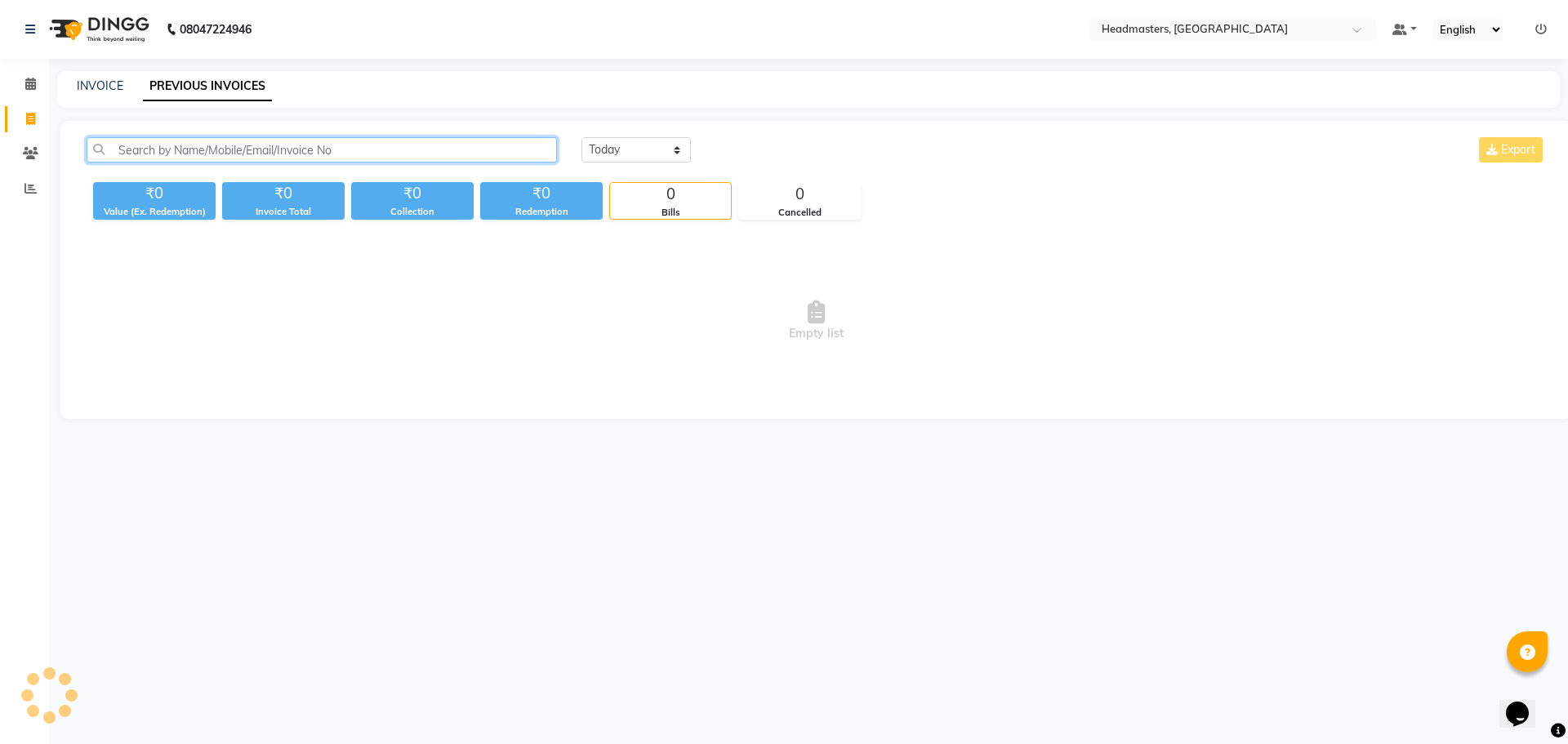
click at [371, 149] on input "text" at bounding box center [321, 150] width 471 height 25
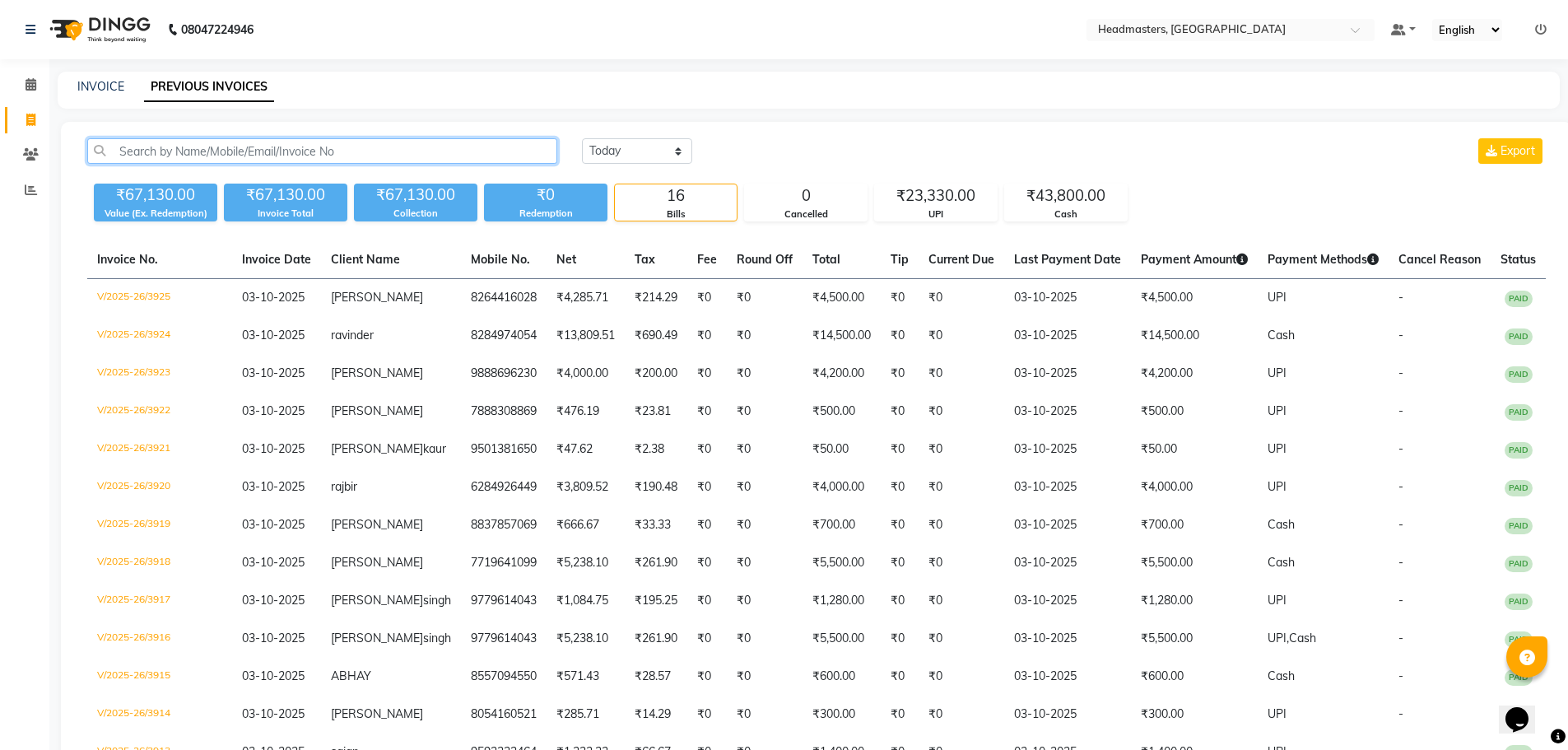
paste input "919115992038"
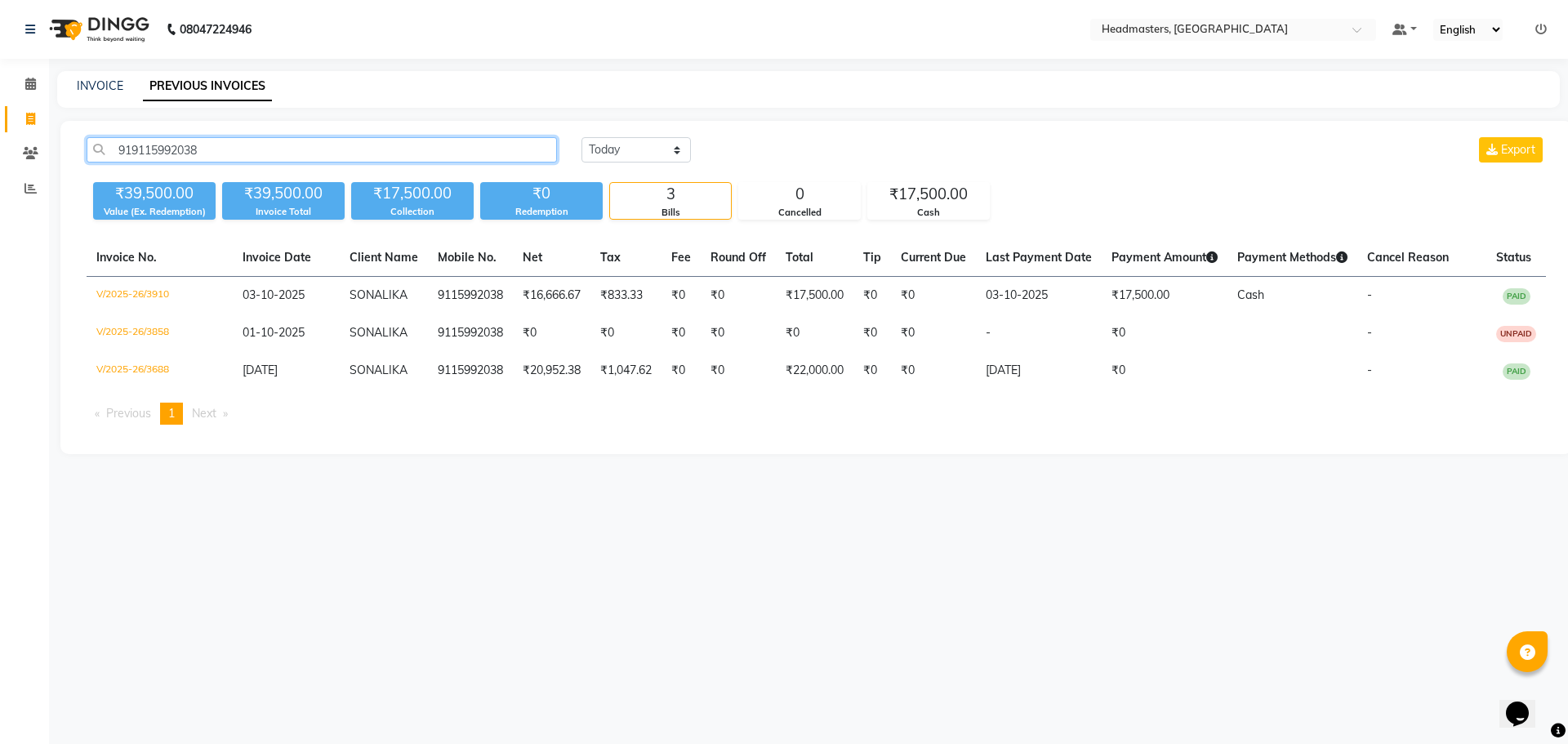
type input "919115992038"
click at [968, 554] on div "08047224946 Select Location × Headmasters, Batala Default Panel My Panel Englis…" at bounding box center [784, 372] width 1568 height 744
click at [33, 158] on icon at bounding box center [31, 153] width 15 height 12
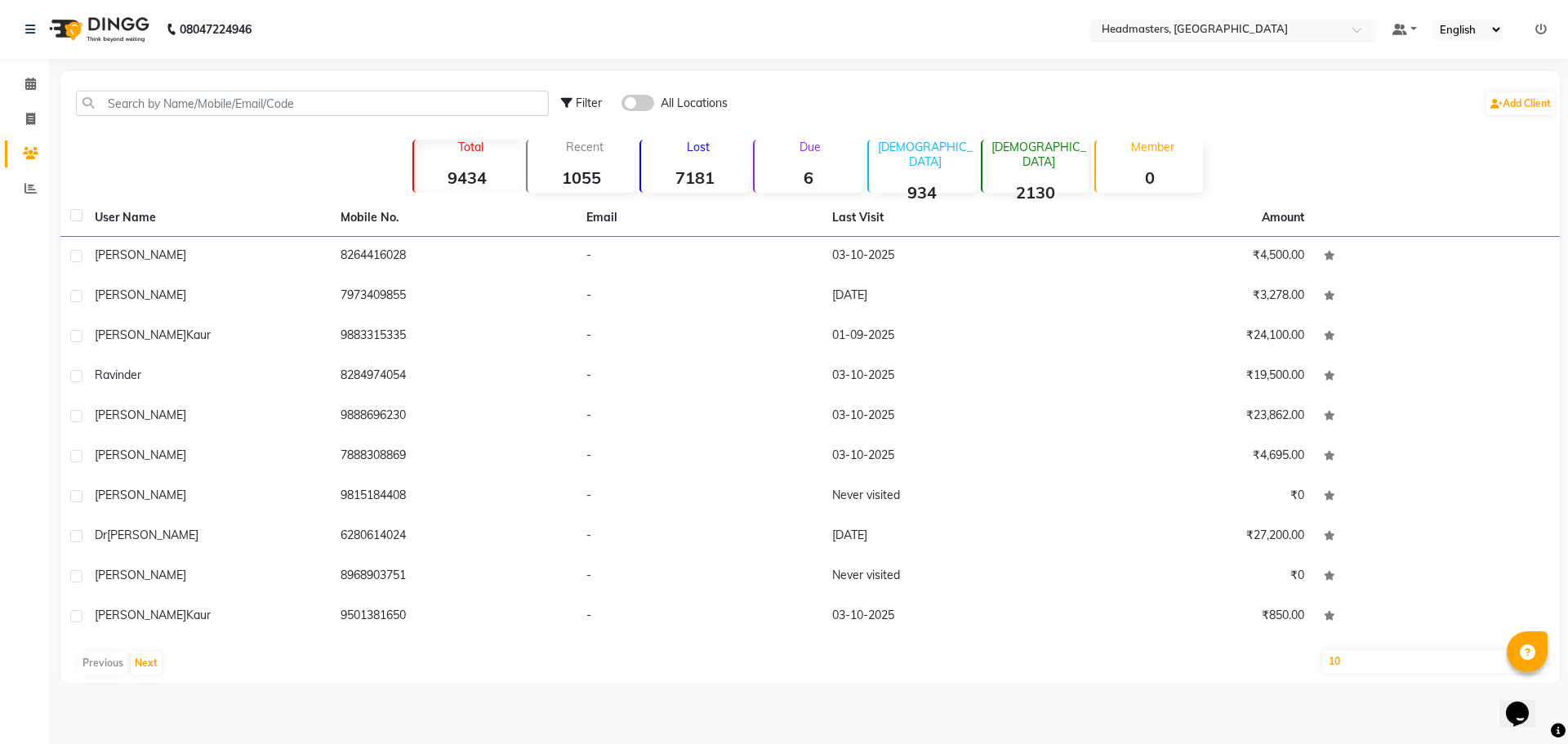
click at [1359, 33] on span at bounding box center [1362, 34] width 20 height 16
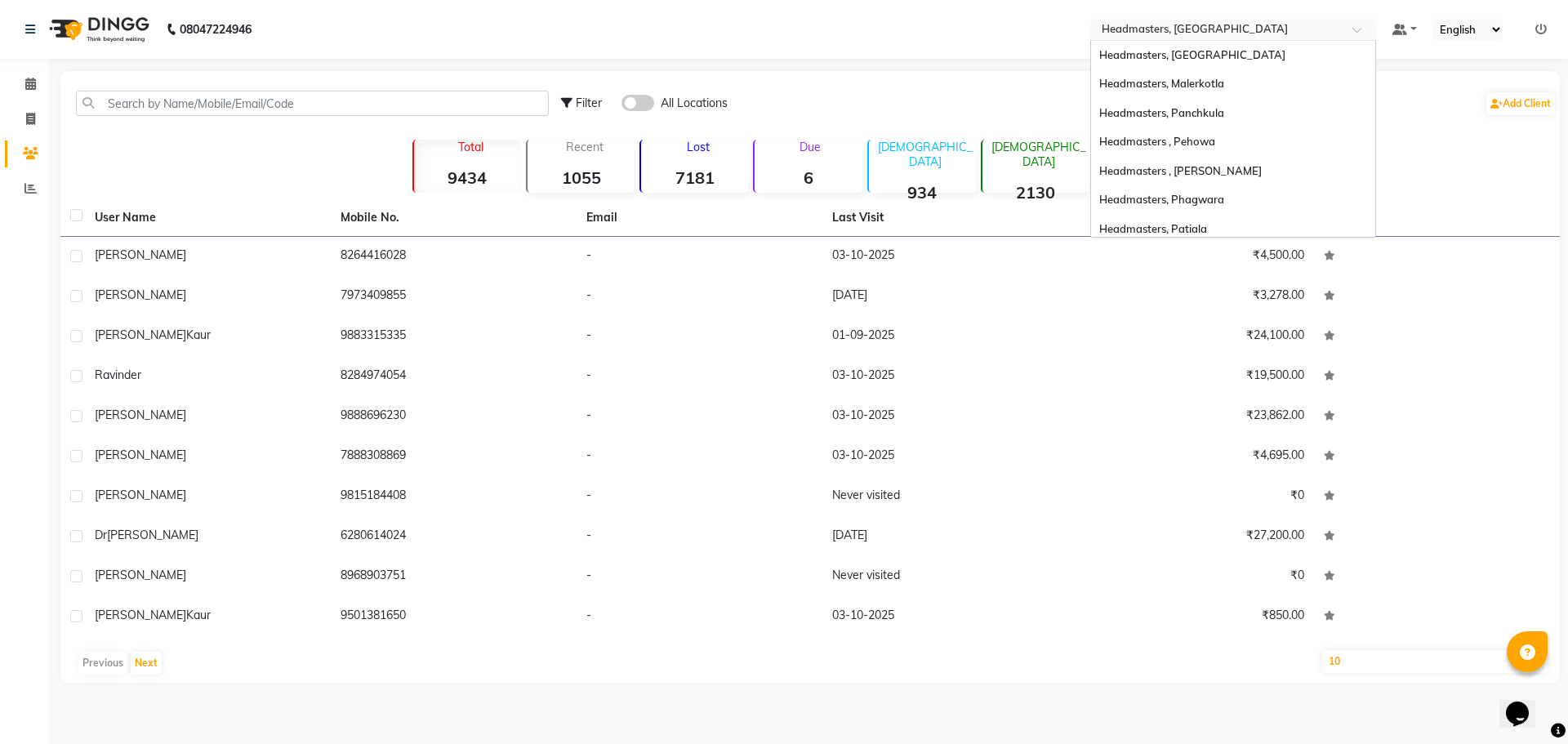
scroll to position [210, 0]
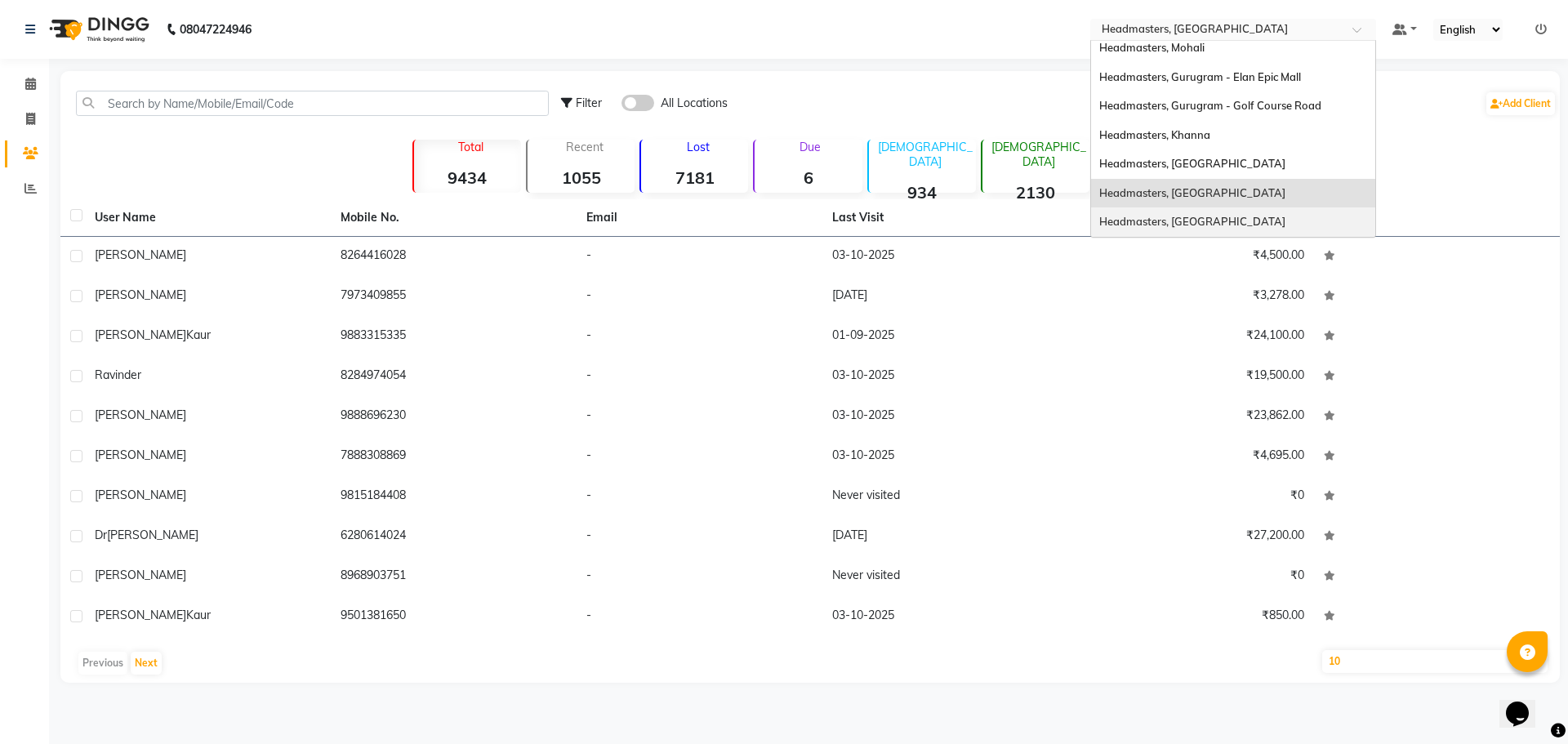
click at [1230, 220] on div "Headmasters, [GEOGRAPHIC_DATA]" at bounding box center [1232, 222] width 284 height 30
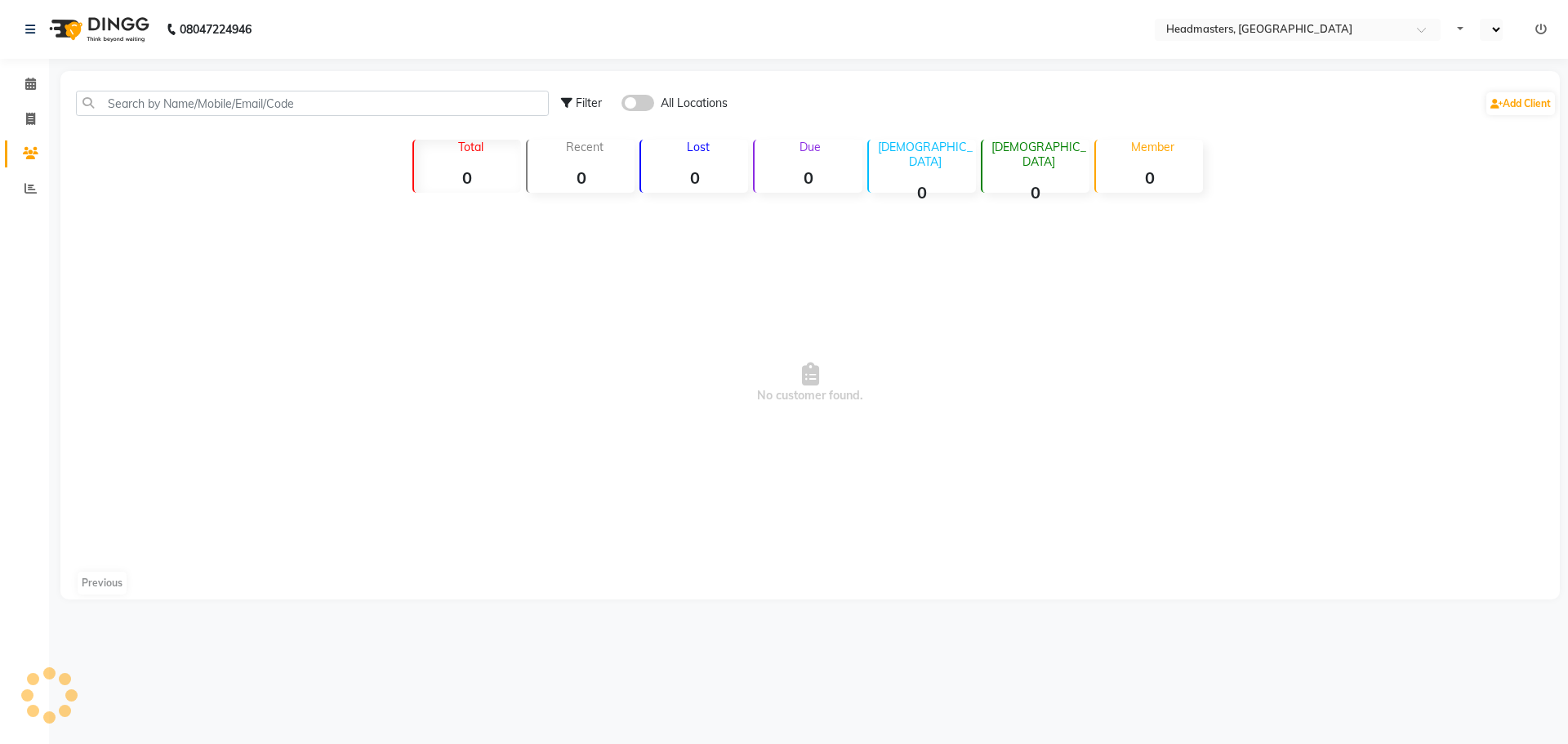
select select "en"
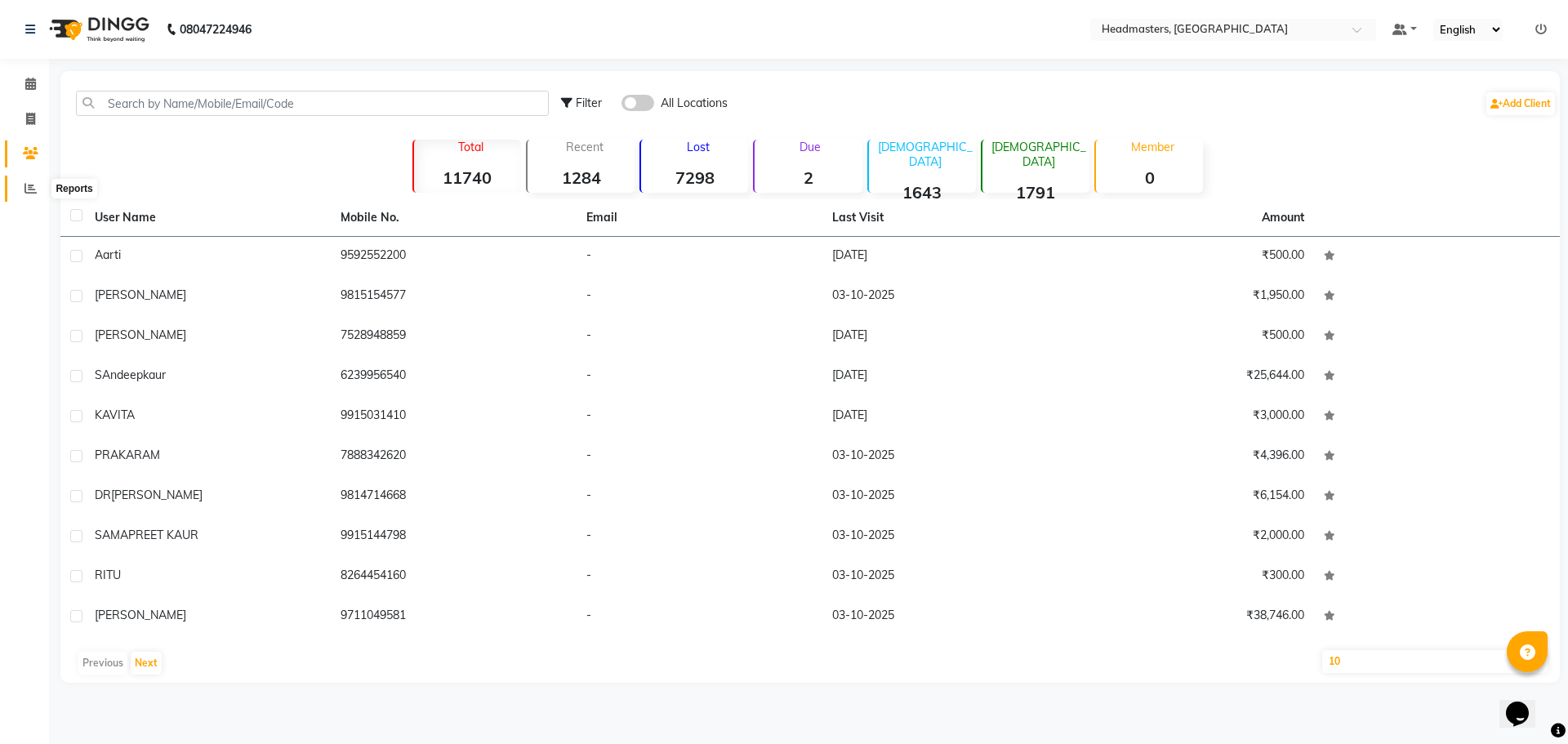
click at [30, 182] on icon at bounding box center [31, 188] width 12 height 12
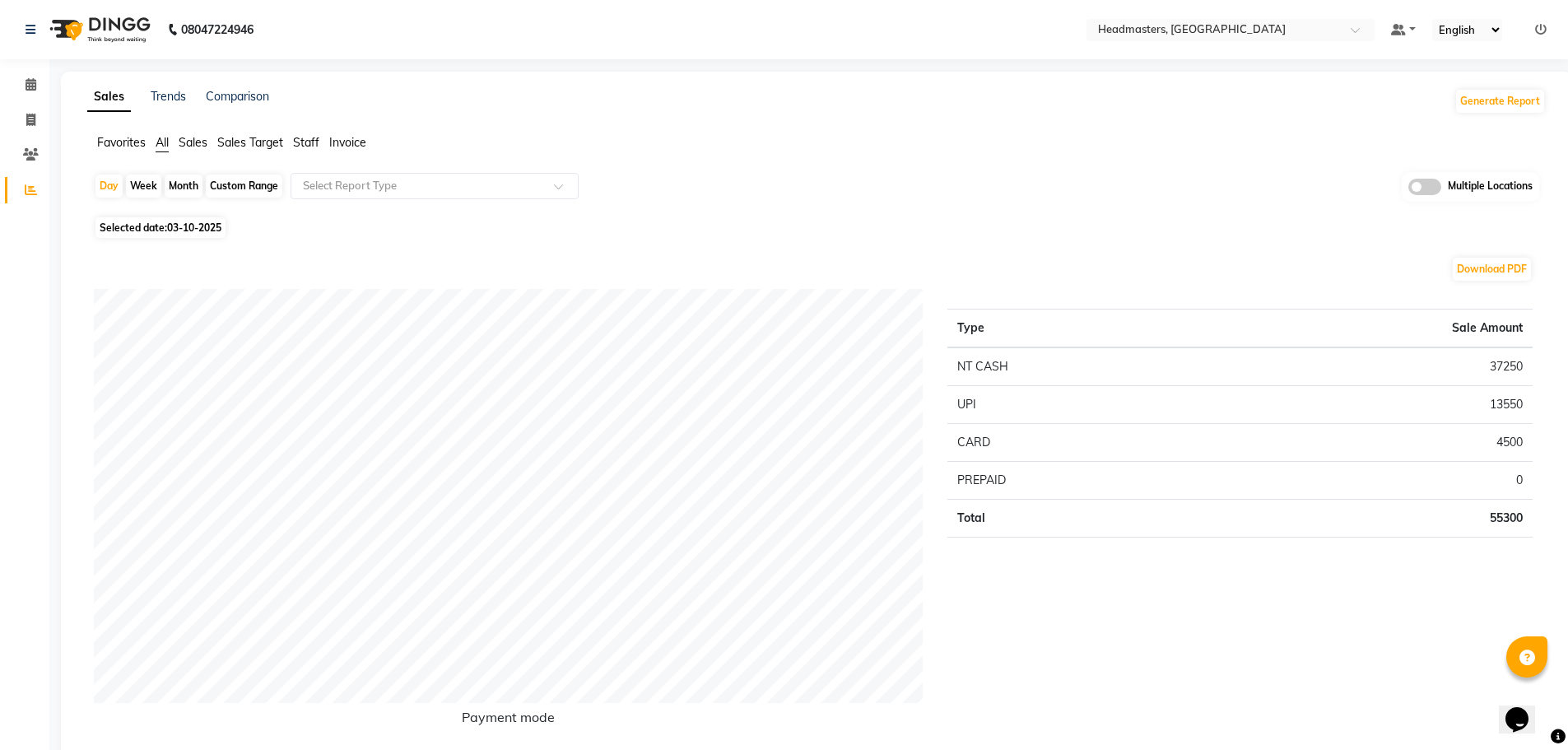
click at [309, 144] on span "Staff" at bounding box center [306, 142] width 27 height 15
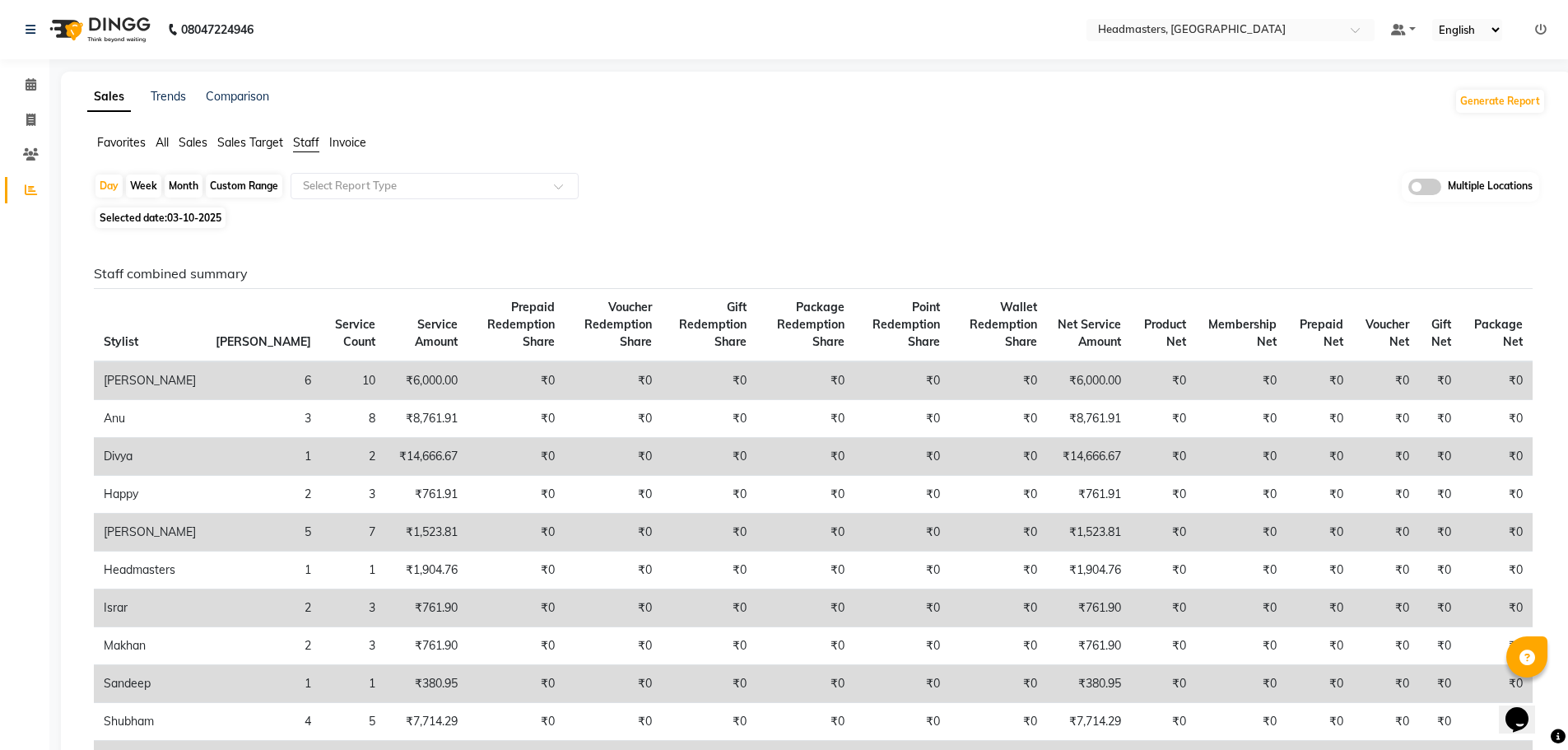
click at [253, 185] on div "Custom Range" at bounding box center [245, 186] width 77 height 23
select select "10"
select select "2025"
click at [253, 182] on div "Custom Range" at bounding box center [245, 186] width 77 height 23
select select "10"
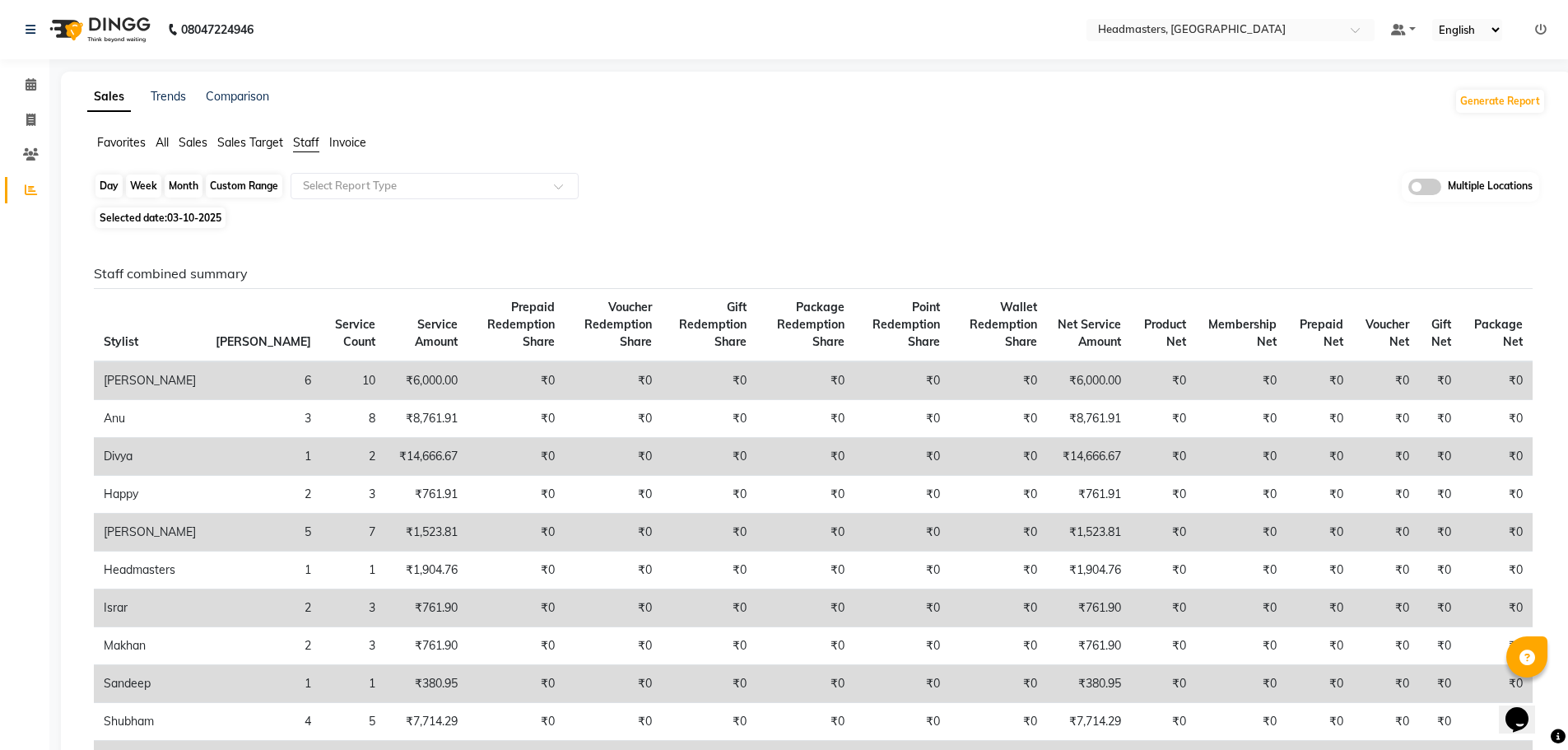
select select "2025"
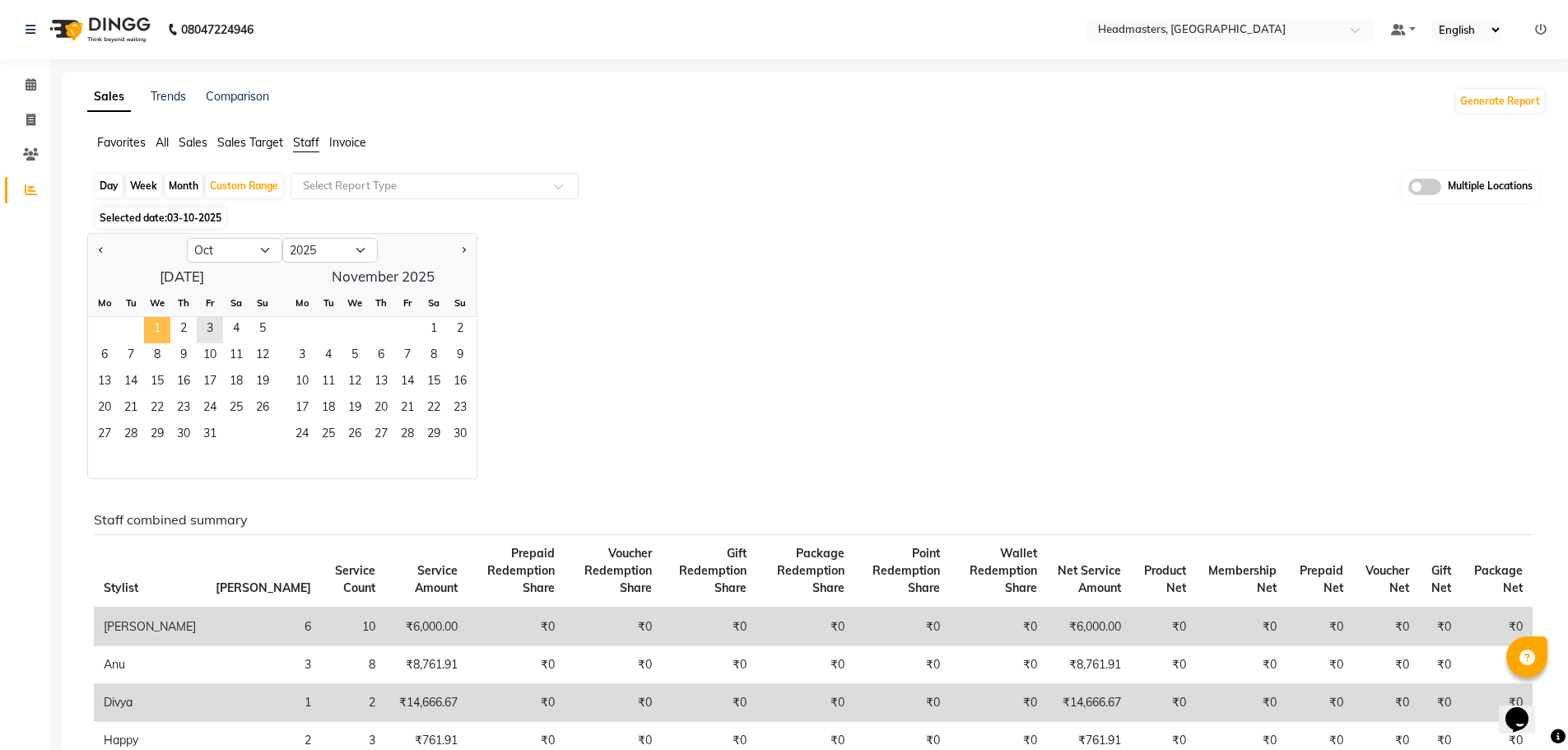
click at [165, 328] on span "1" at bounding box center [156, 330] width 27 height 27
click at [192, 328] on span "2" at bounding box center [183, 330] width 27 height 27
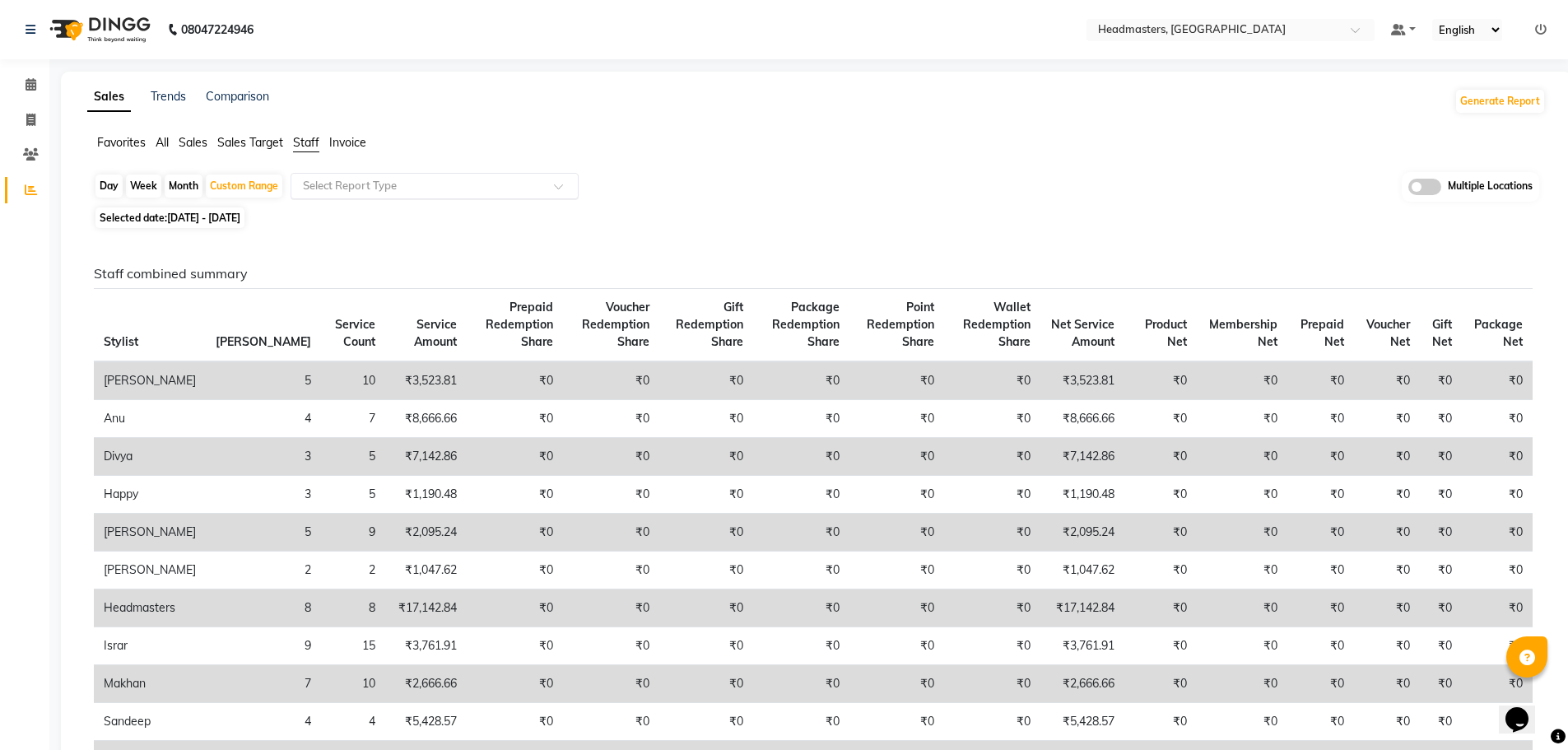
click at [561, 183] on span at bounding box center [564, 191] width 21 height 16
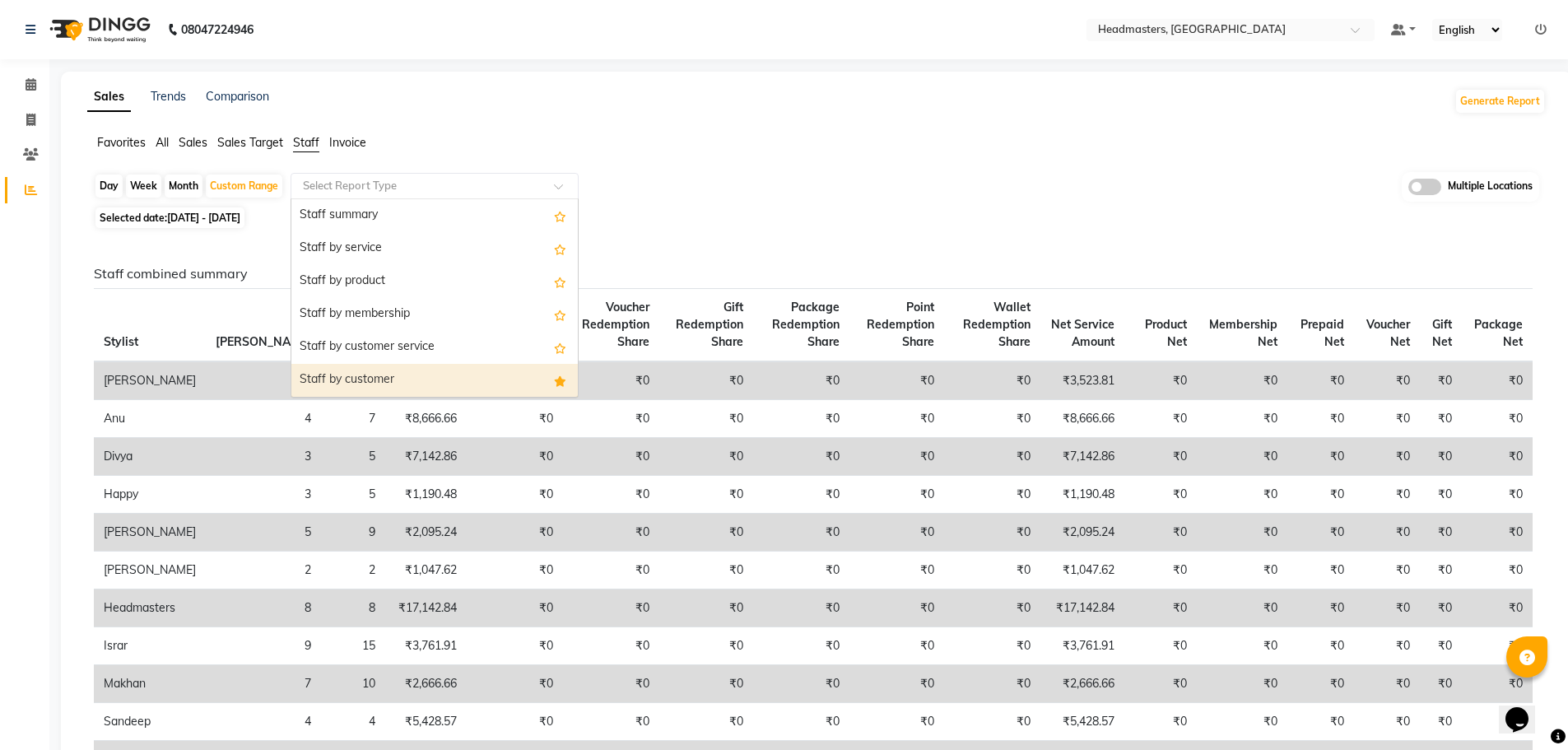
click at [499, 375] on div "Staff by customer" at bounding box center [434, 381] width 286 height 33
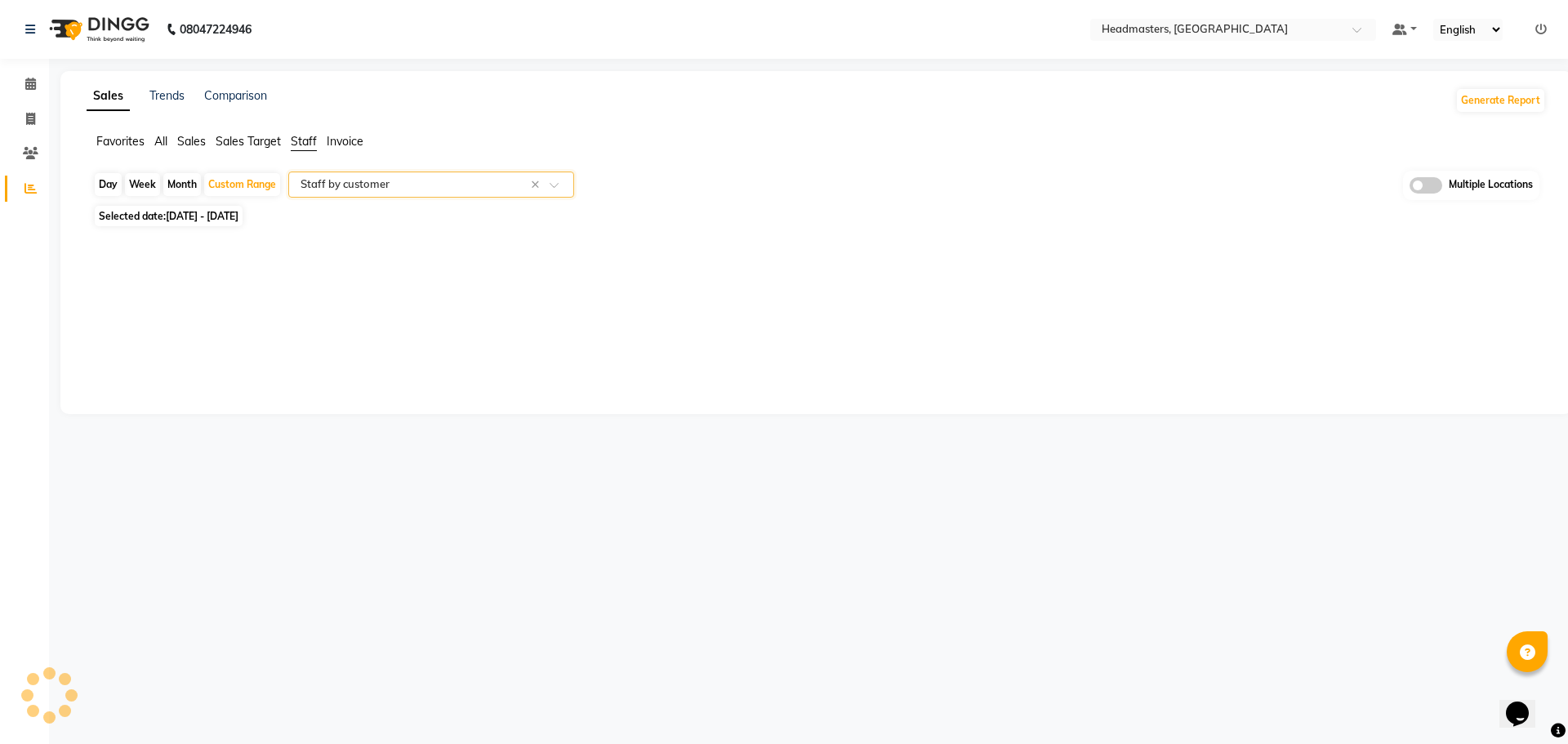
select select "full_report"
select select "csv"
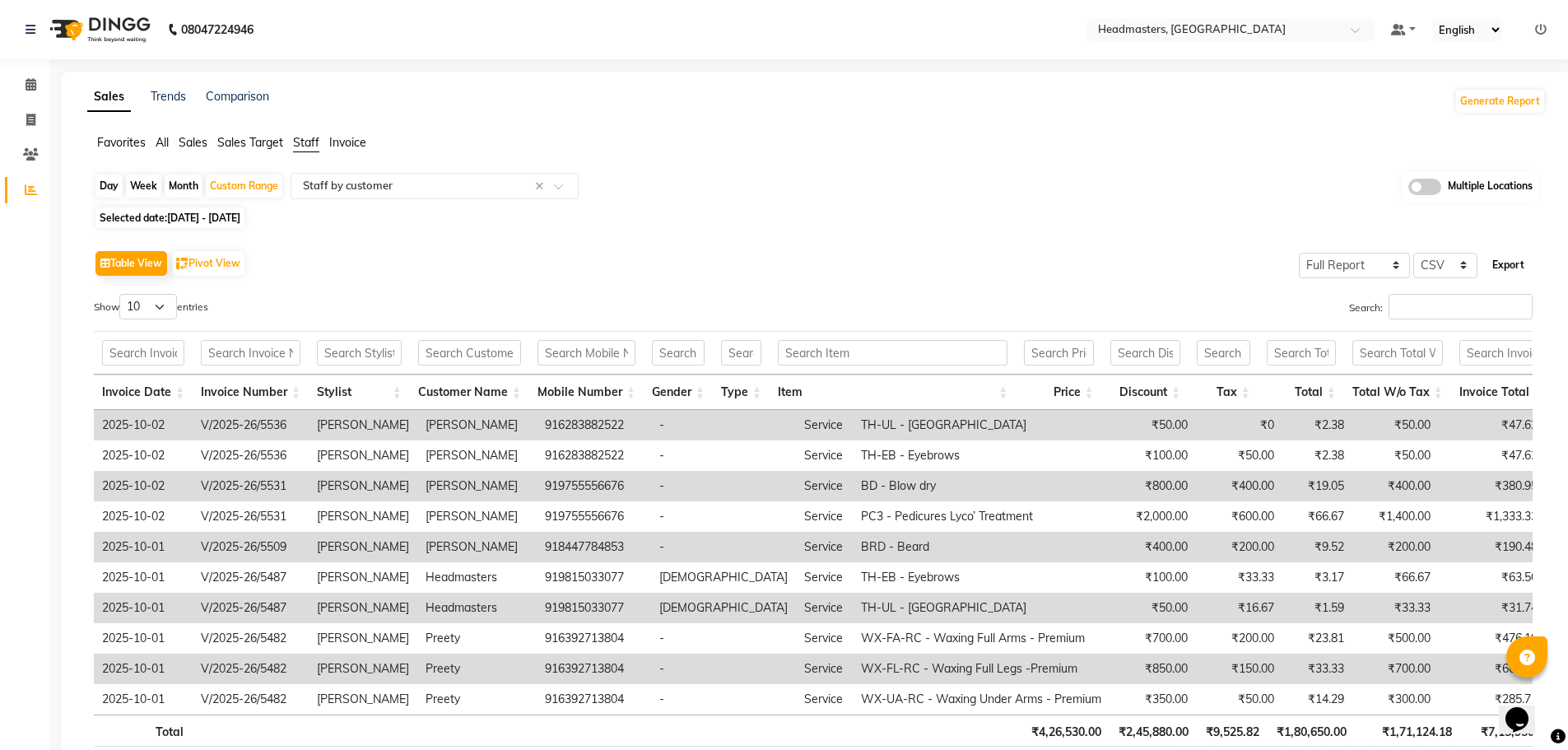
click at [1506, 264] on button "Export" at bounding box center [1508, 265] width 45 height 28
